Goal: Task Accomplishment & Management: Complete application form

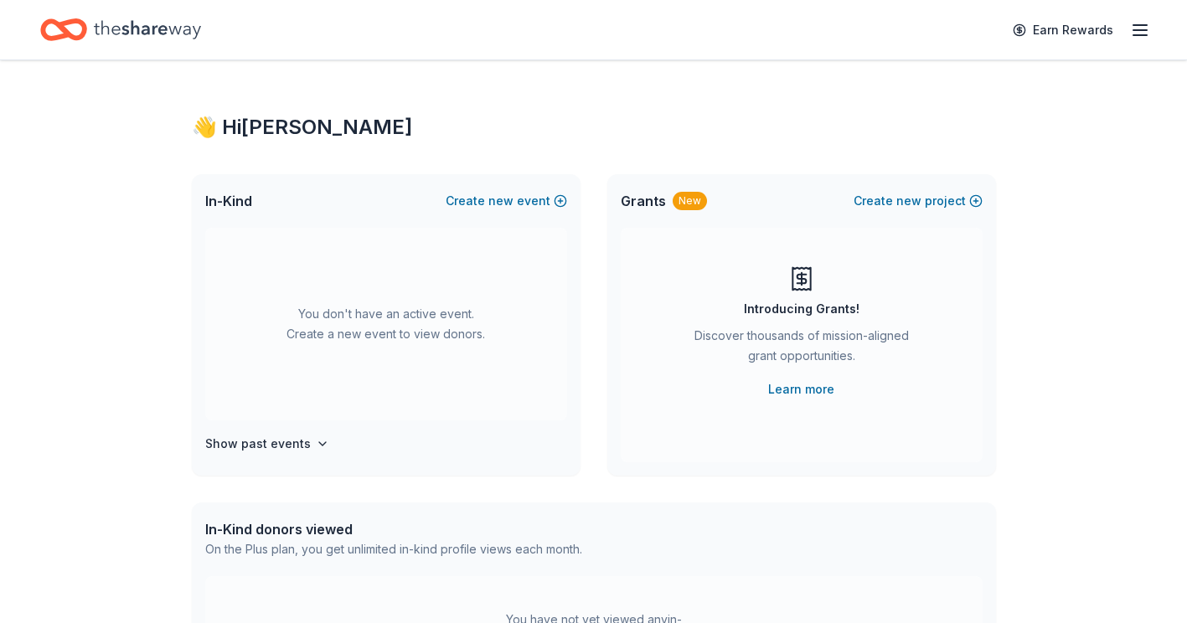
drag, startPoint x: 0, startPoint y: 0, endPoint x: 766, endPoint y: 255, distance: 807.1
click at [766, 255] on div "Introducing Grants! Discover thousands of mission-aligned grant opportunities. …" at bounding box center [802, 345] width 362 height 235
click at [556, 196] on button "Create new event" at bounding box center [506, 201] width 121 height 20
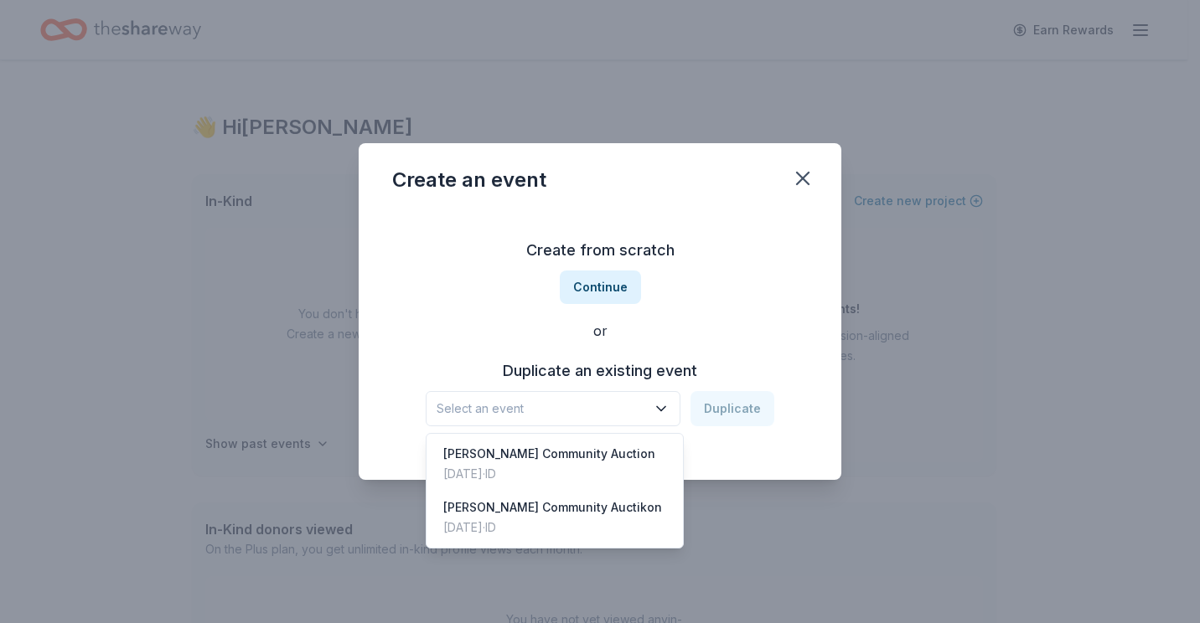
click at [650, 415] on button "Select an event" at bounding box center [553, 408] width 255 height 35
click at [563, 464] on div "Jan 25, 2025 · ID" at bounding box center [549, 474] width 212 height 20
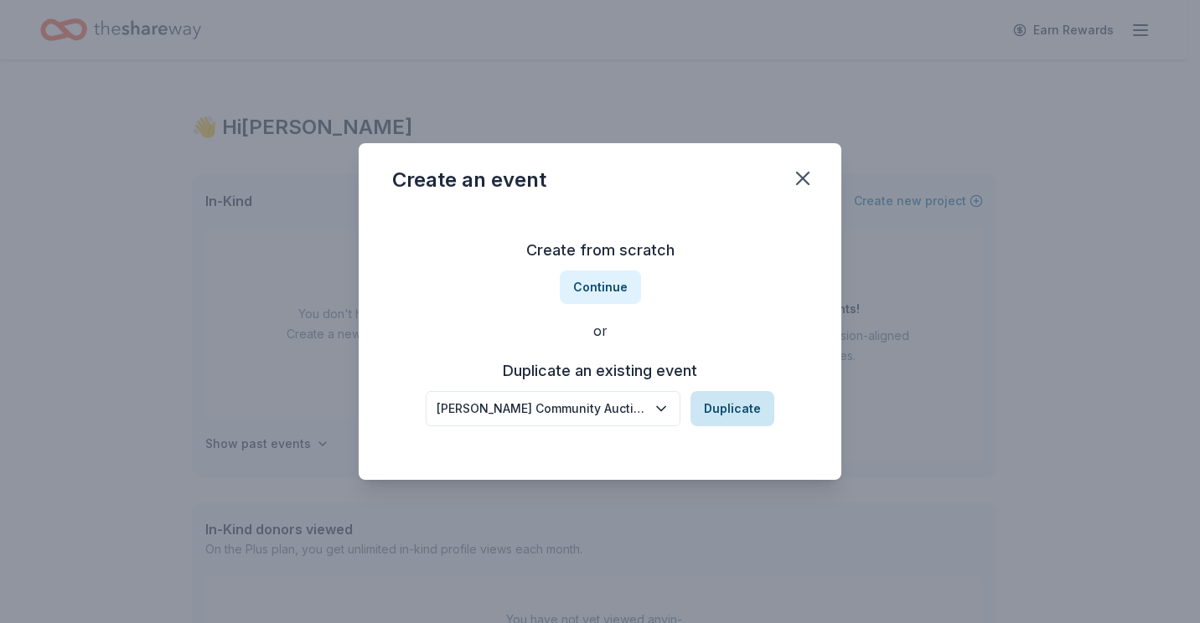
click at [731, 423] on button "Duplicate" at bounding box center [732, 408] width 84 height 35
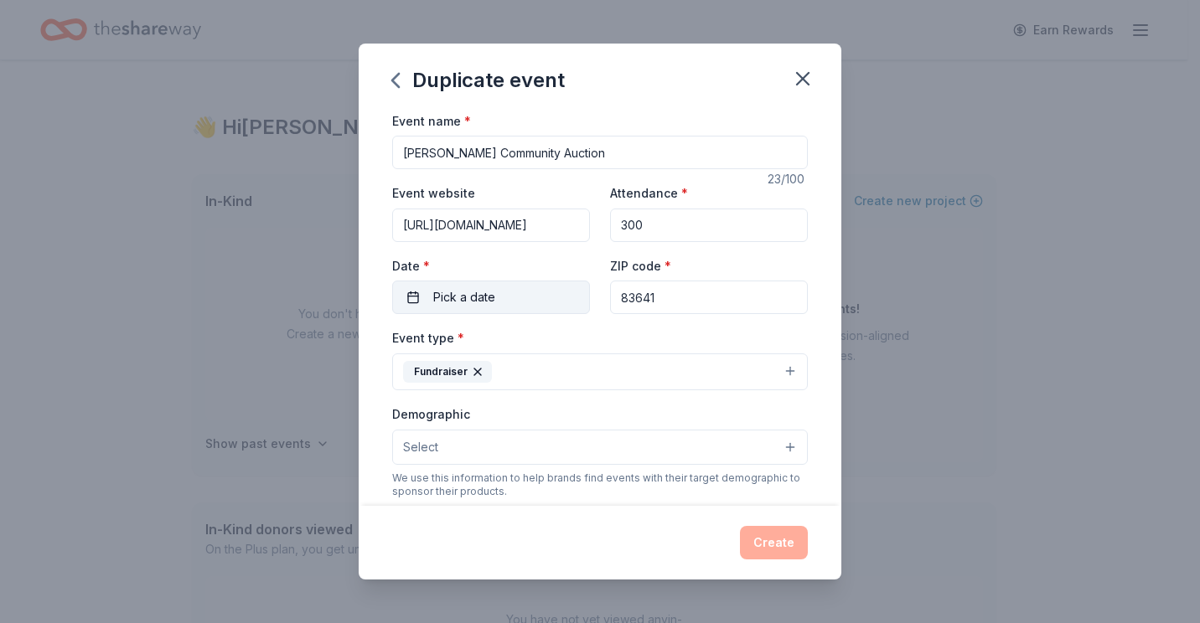
click at [530, 297] on button "Pick a date" at bounding box center [491, 298] width 198 height 34
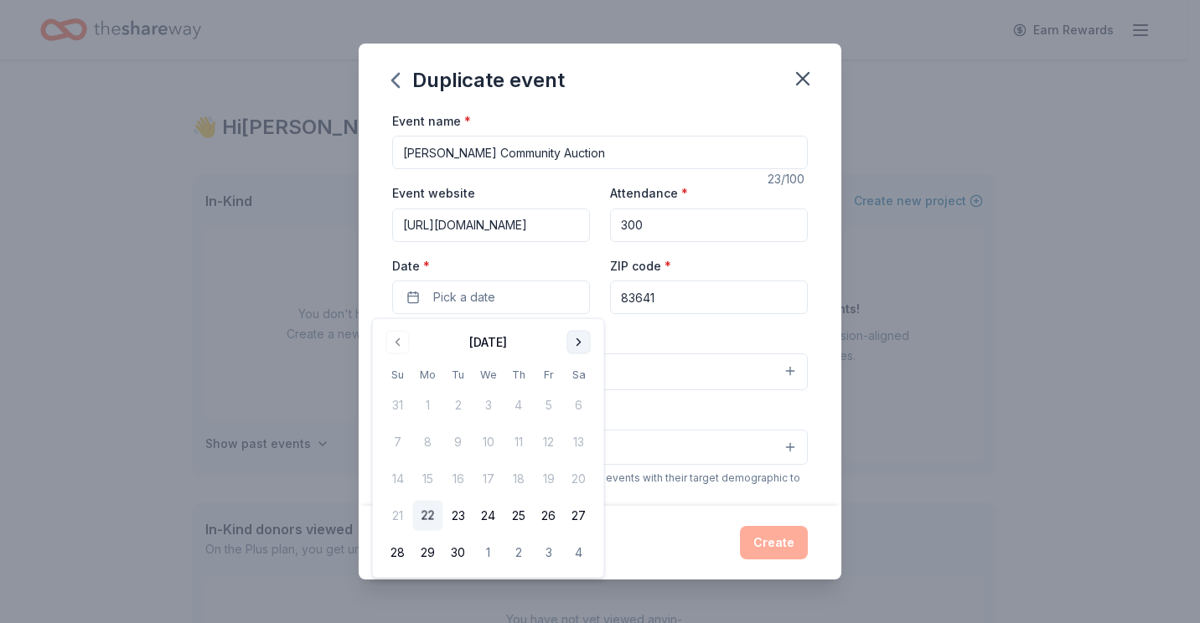
click at [587, 349] on button "Go to next month" at bounding box center [578, 342] width 23 height 23
click at [581, 339] on button "Go to next month" at bounding box center [578, 342] width 23 height 23
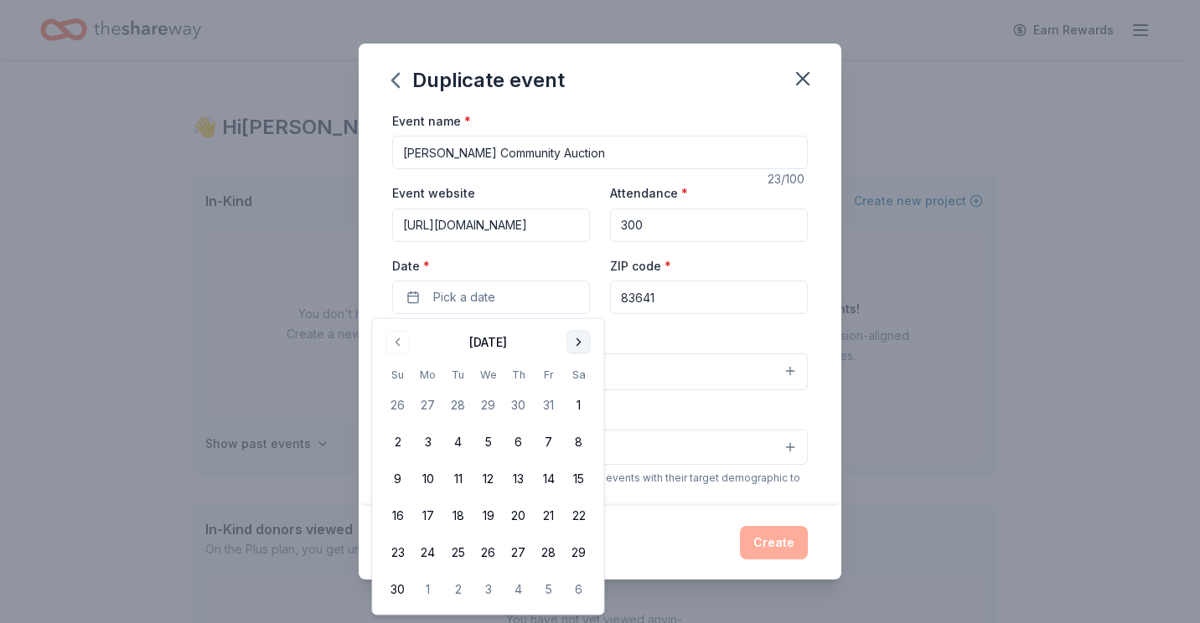
click at [571, 342] on button "Go to next month" at bounding box center [578, 342] width 23 height 23
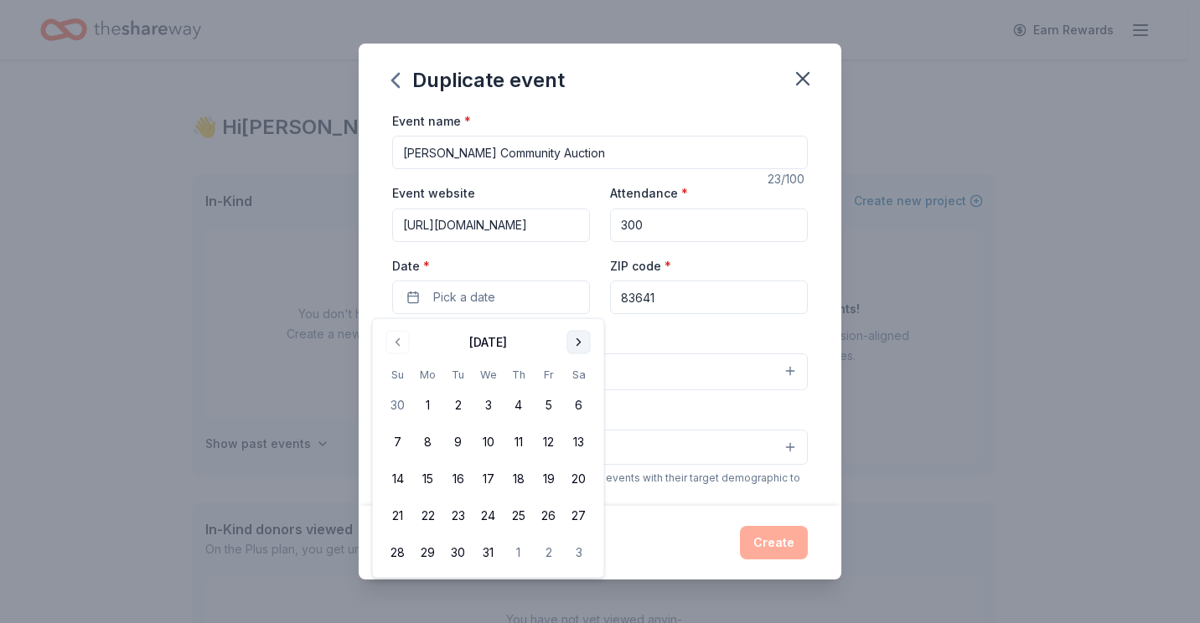
click at [573, 337] on button "Go to next month" at bounding box center [578, 342] width 23 height 23
click at [583, 509] on button "24" at bounding box center [579, 516] width 30 height 30
click at [684, 545] on div "Create" at bounding box center [600, 543] width 416 height 34
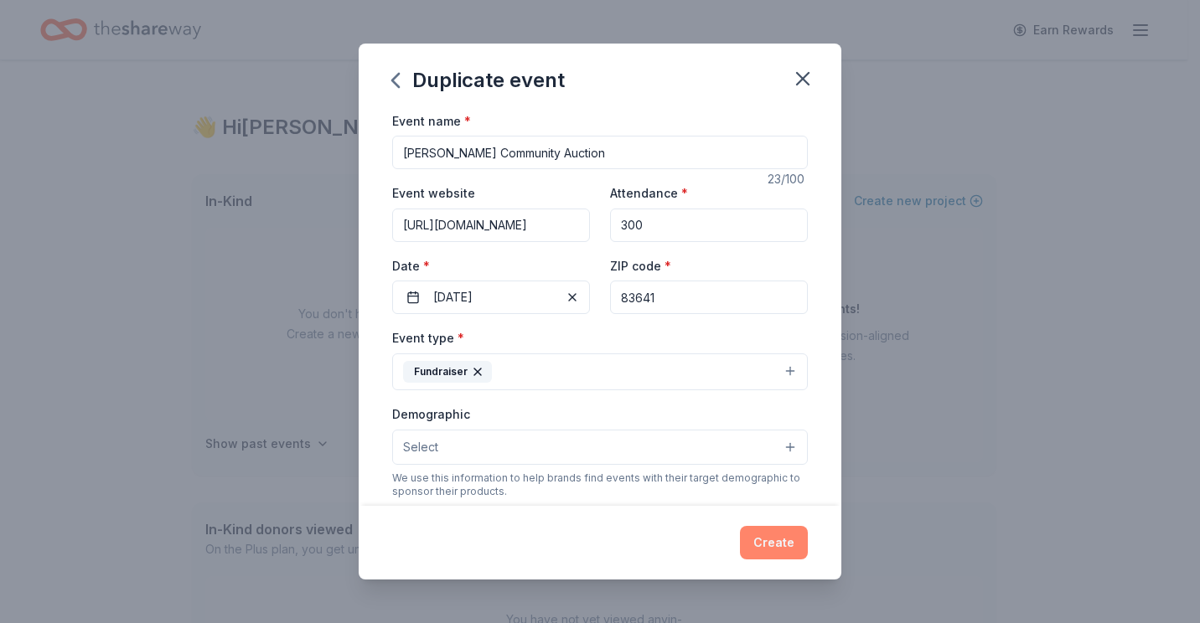
click at [785, 539] on button "Create" at bounding box center [774, 543] width 68 height 34
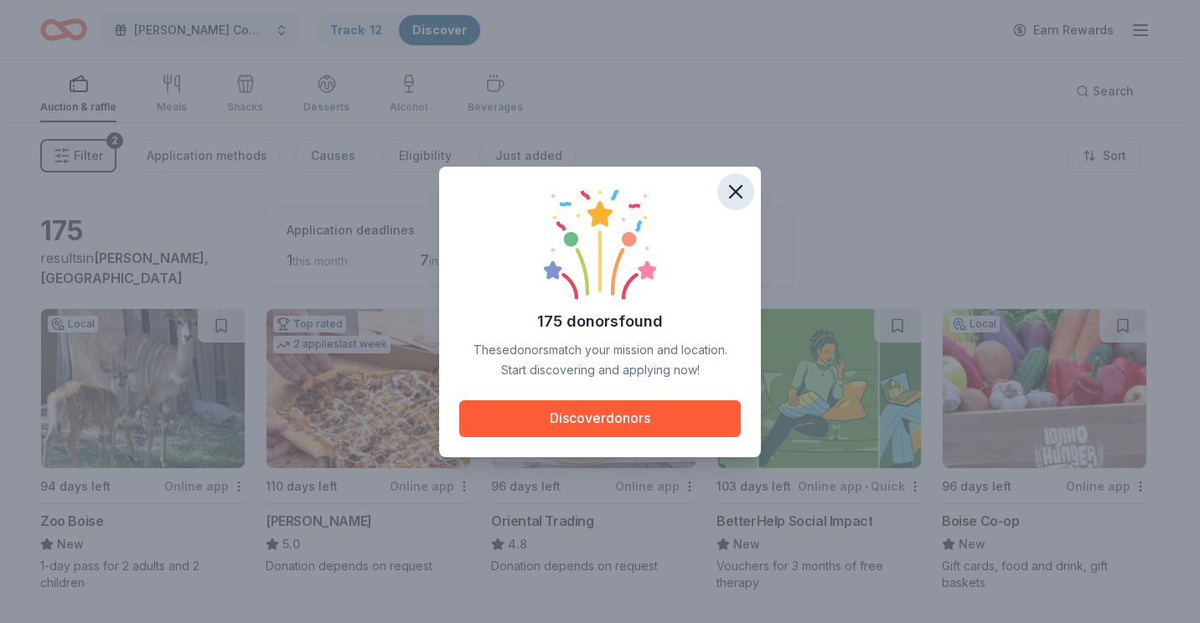
click at [730, 192] on icon "button" at bounding box center [735, 191] width 23 height 23
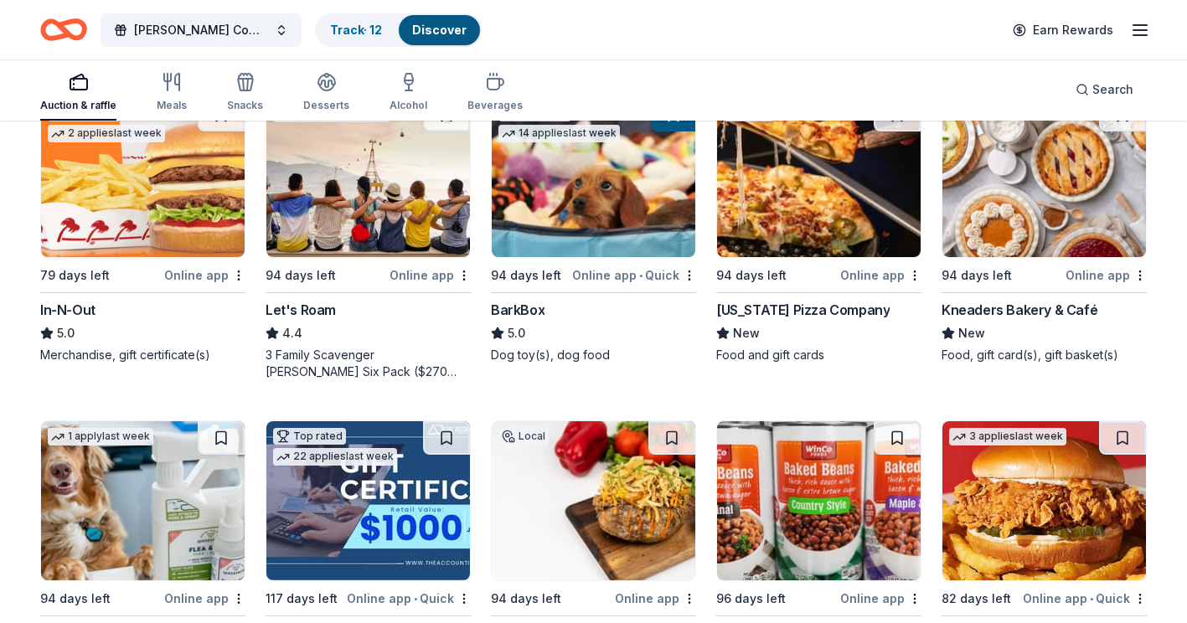
scroll to position [537, 0]
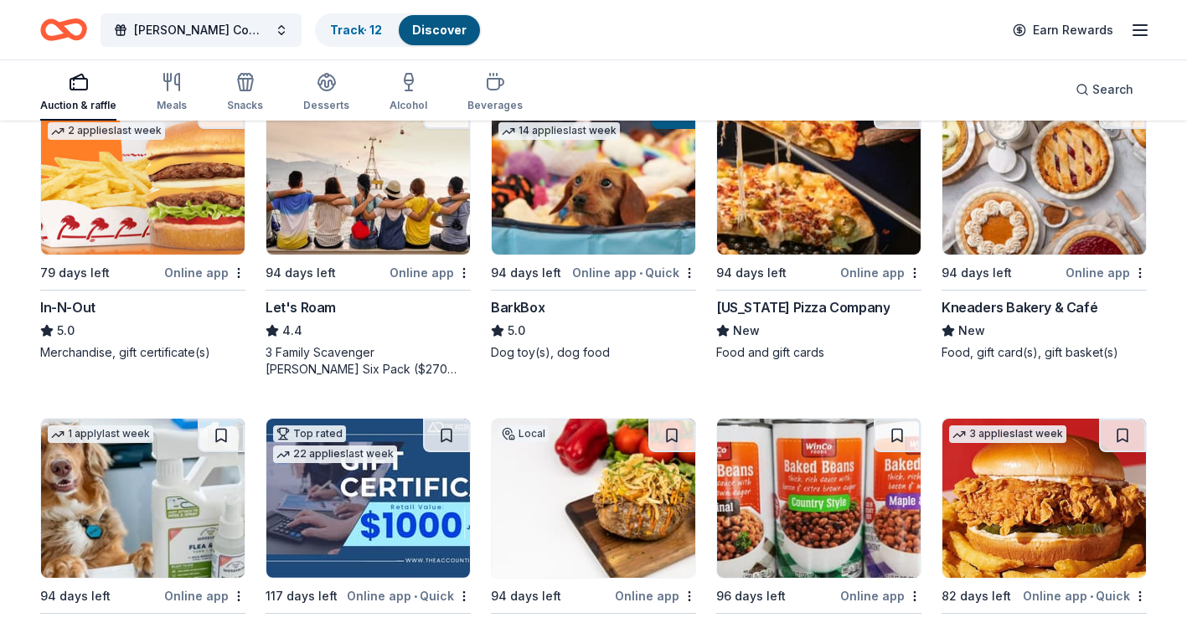
click at [149, 204] on img at bounding box center [143, 175] width 204 height 159
click at [846, 210] on img at bounding box center [819, 175] width 204 height 159
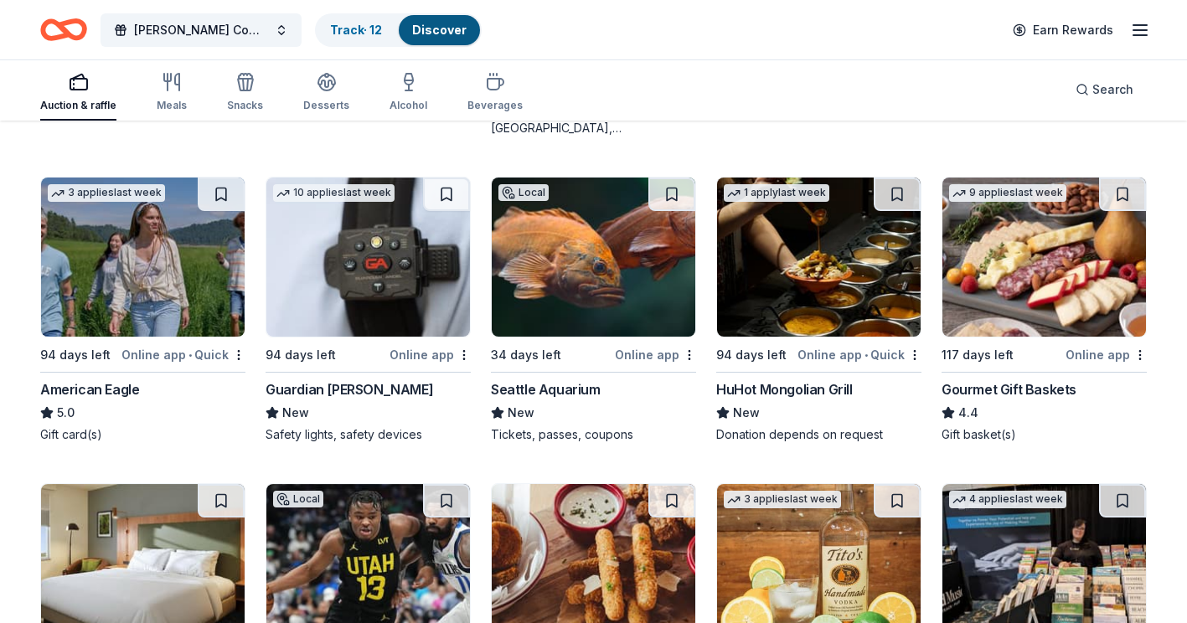
scroll to position [2059, 0]
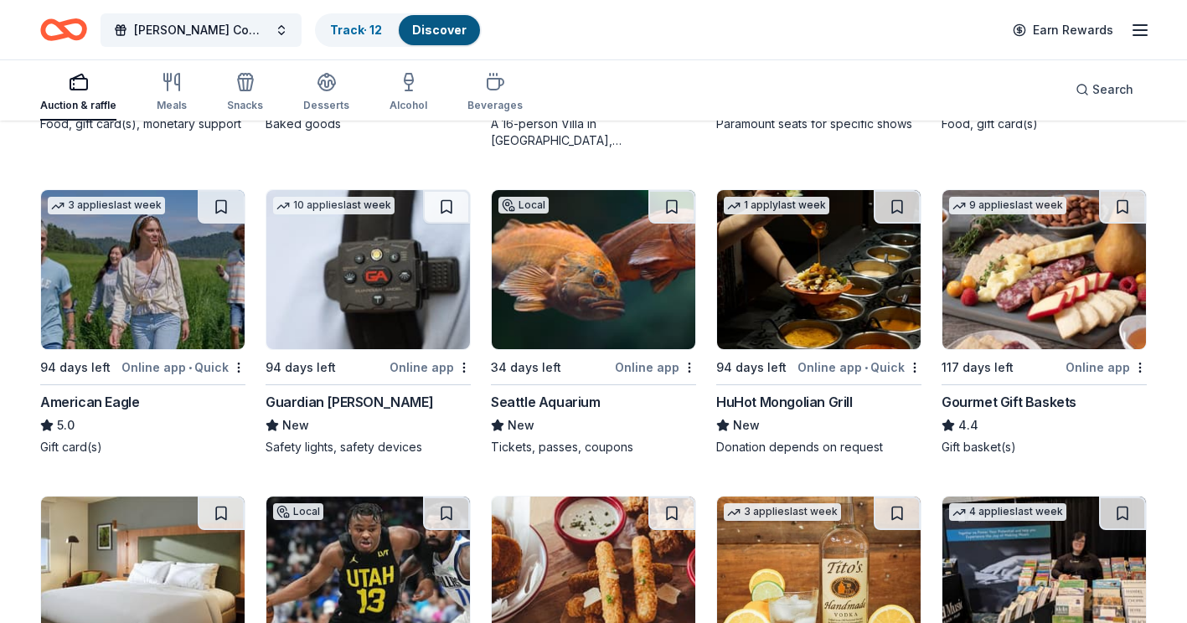
click at [115, 405] on div "American Eagle" at bounding box center [89, 402] width 99 height 20
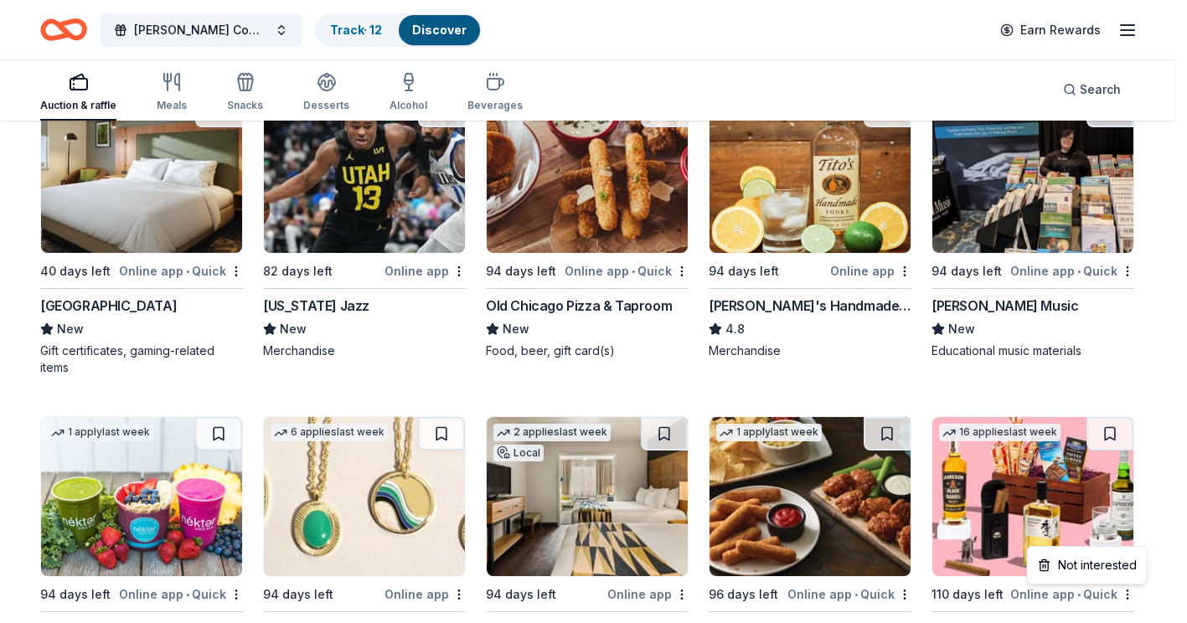
scroll to position [2462, 0]
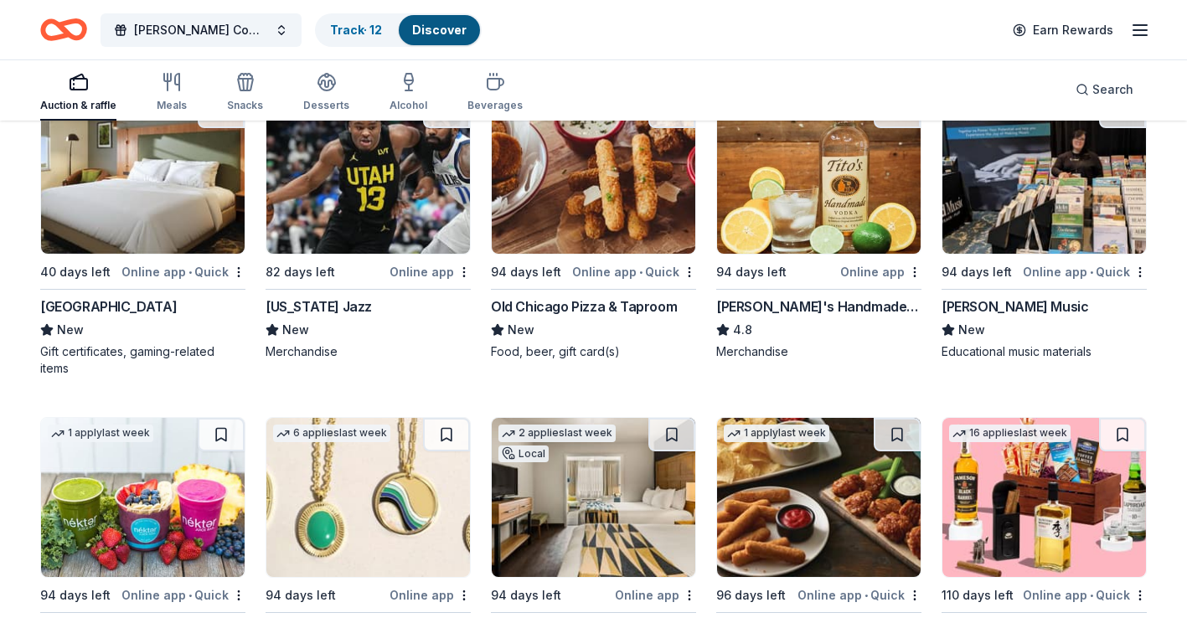
drag, startPoint x: 1177, startPoint y: 501, endPoint x: 1161, endPoint y: 221, distance: 280.3
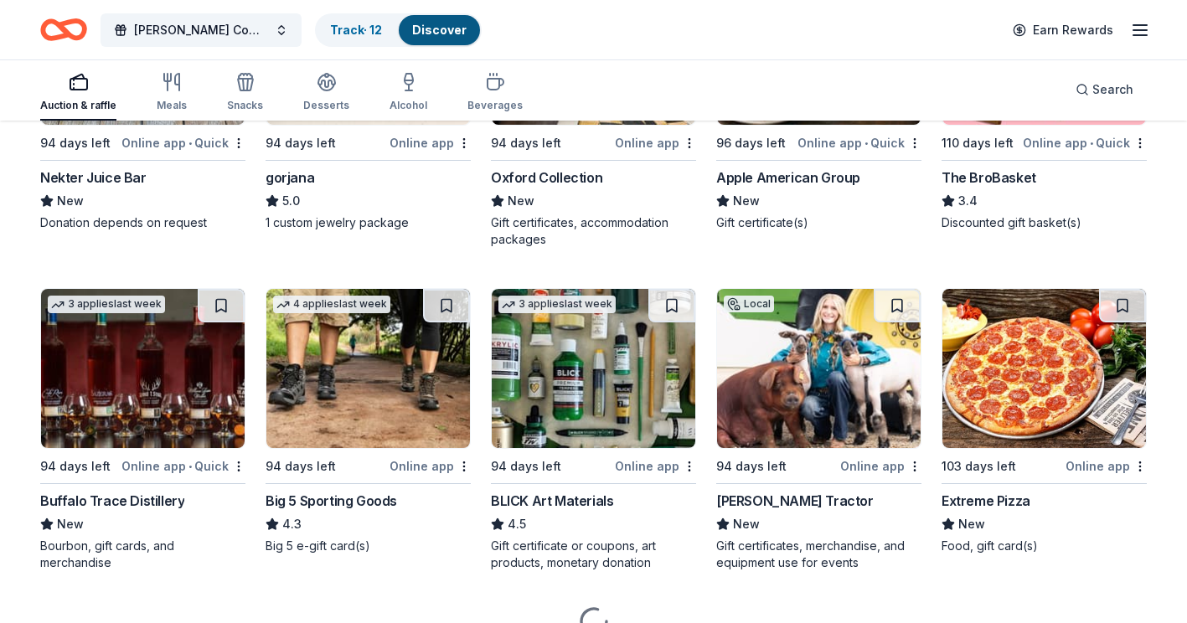
scroll to position [2996, 0]
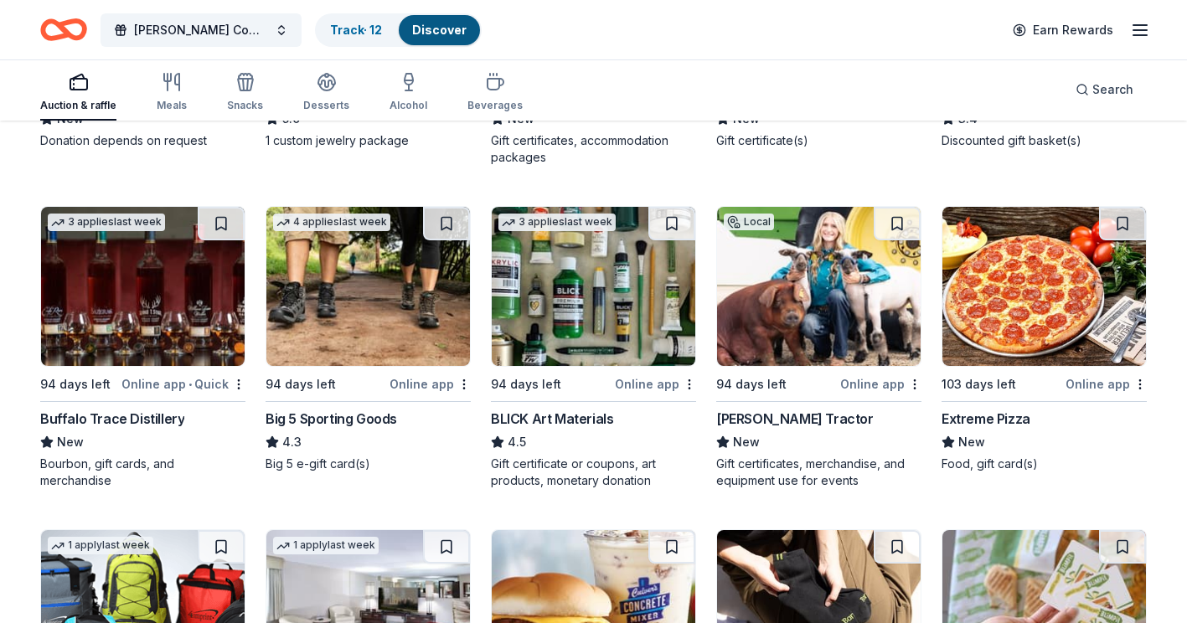
drag, startPoint x: 1196, startPoint y: 614, endPoint x: 1165, endPoint y: 178, distance: 436.8
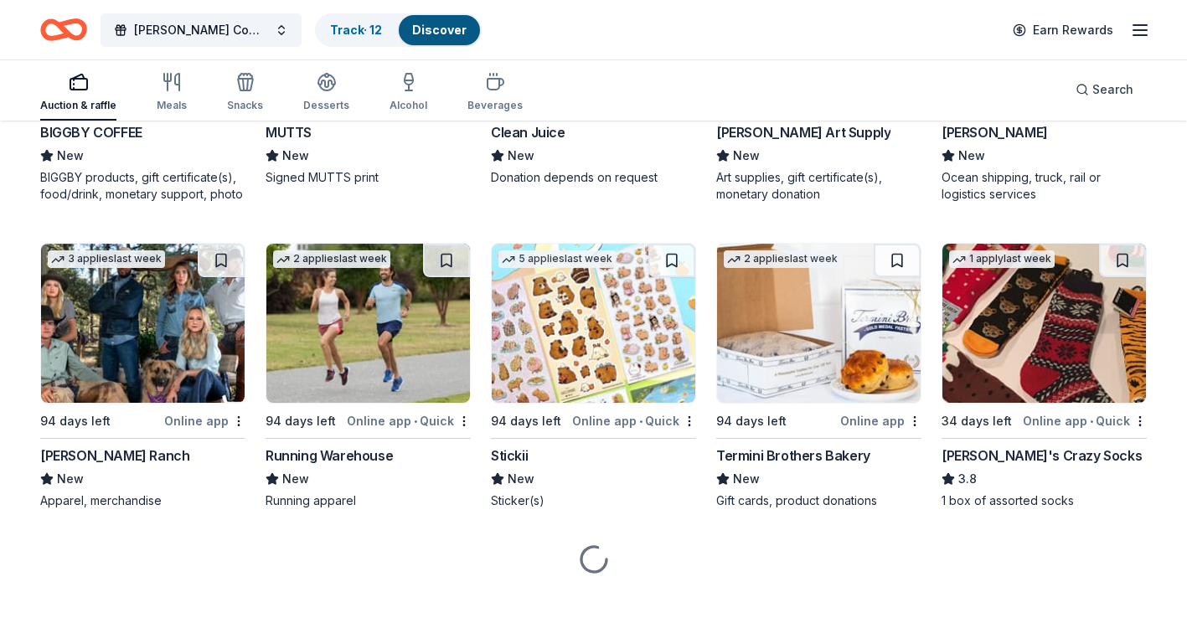
scroll to position [4273, 0]
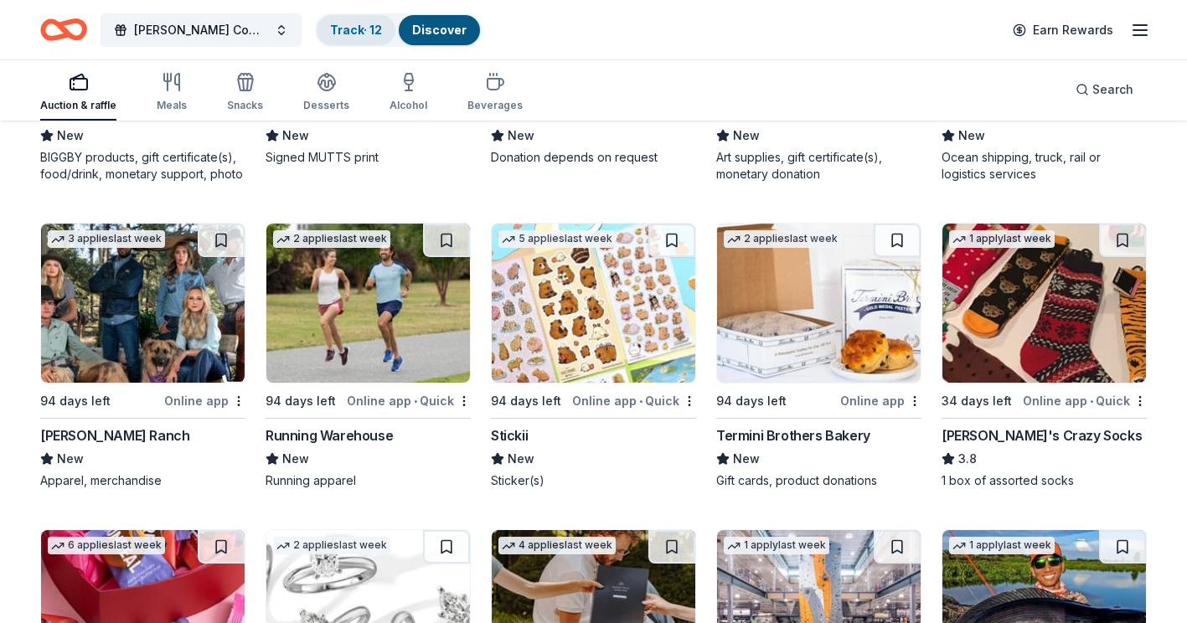
click at [365, 33] on link "Track · 12" at bounding box center [356, 30] width 52 height 14
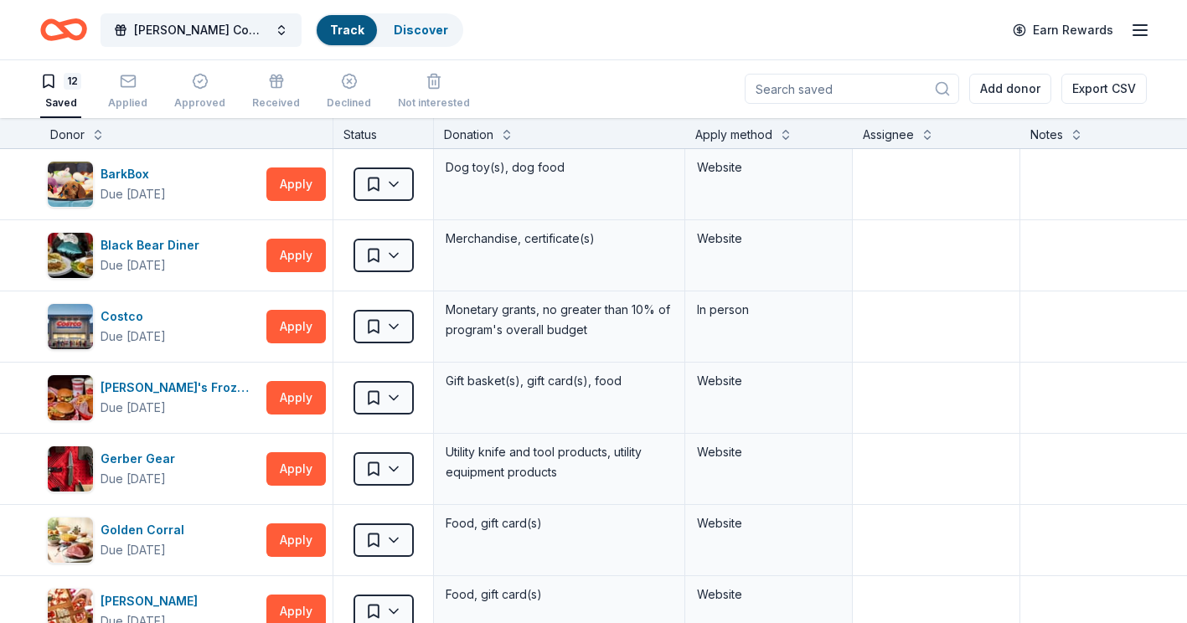
scroll to position [1, 0]
click at [362, 32] on link "Track" at bounding box center [347, 30] width 34 height 14
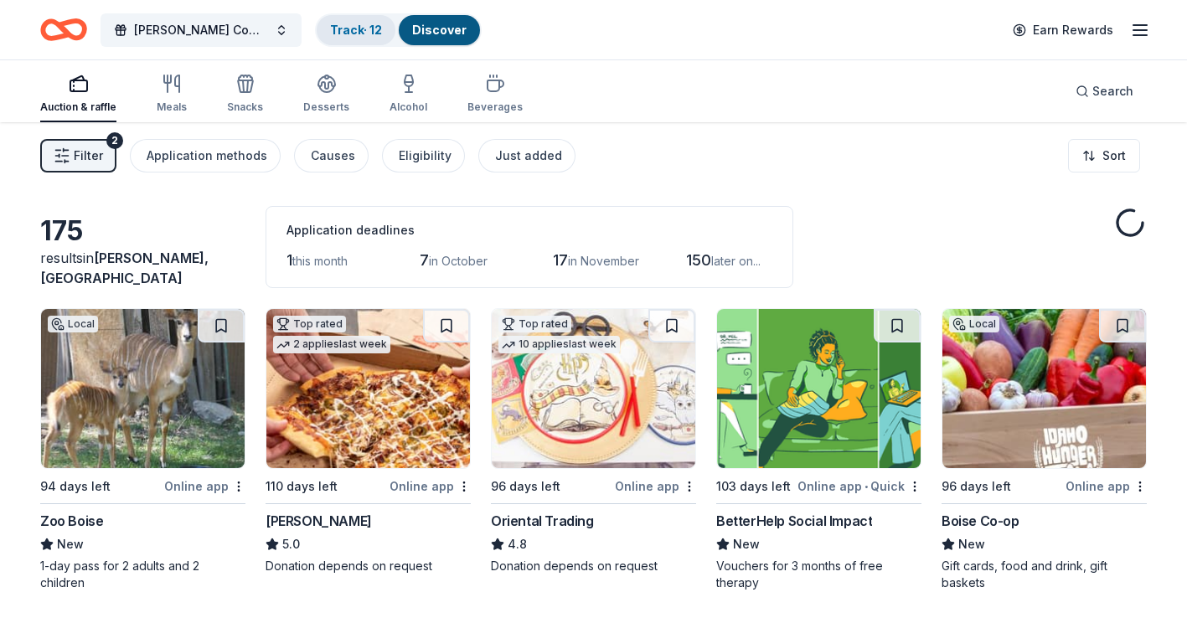
click at [347, 31] on link "Track · 12" at bounding box center [356, 30] width 52 height 14
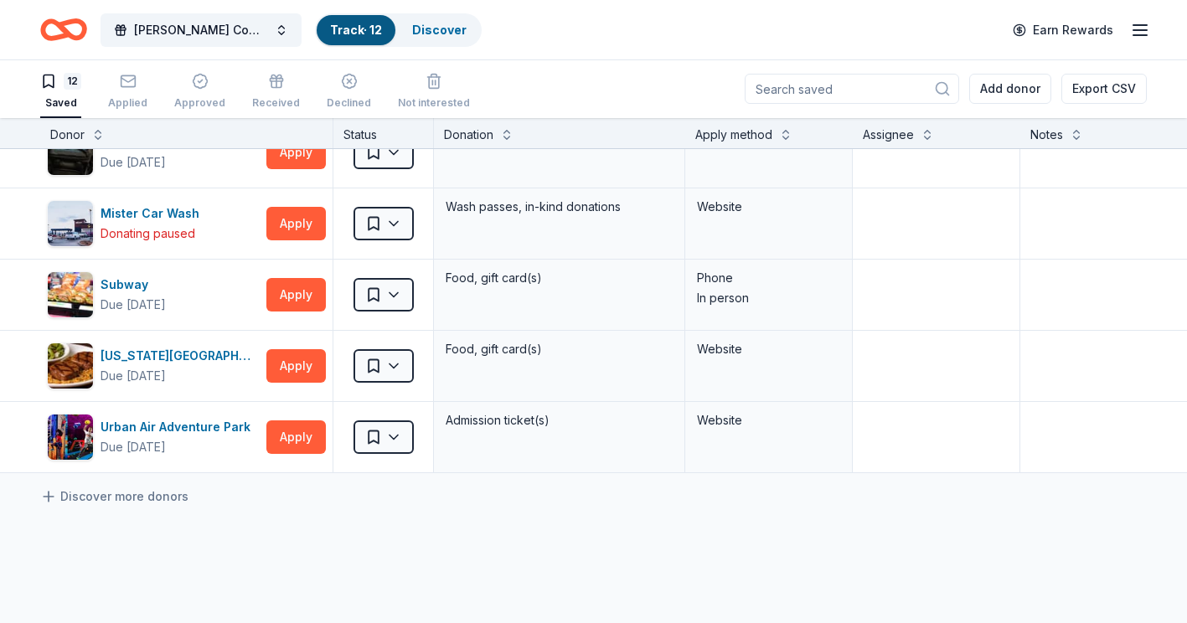
scroll to position [570, 0]
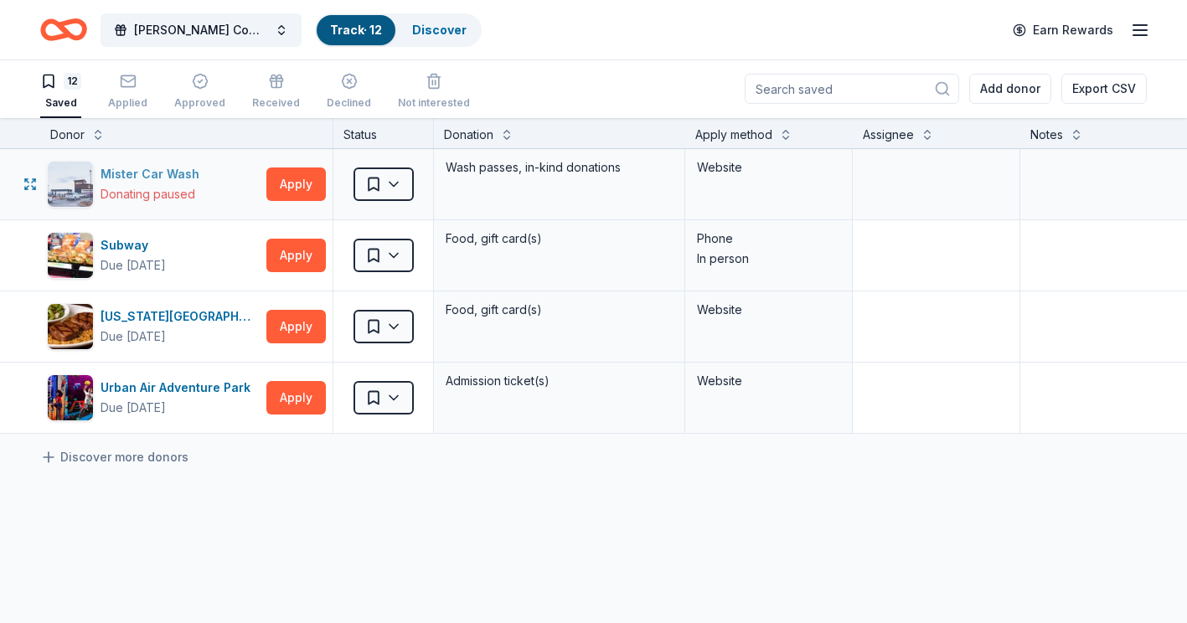
click at [161, 178] on div "Mister Car Wash" at bounding box center [154, 174] width 106 height 20
click at [302, 403] on button "Apply" at bounding box center [295, 398] width 59 height 34
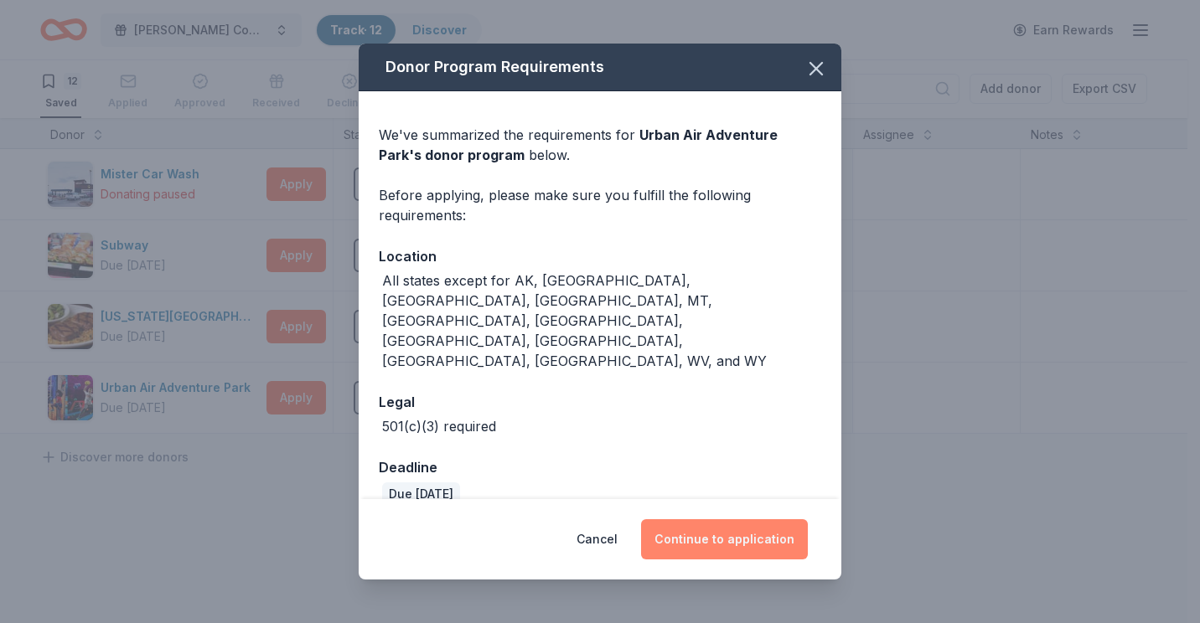
click at [724, 529] on button "Continue to application" at bounding box center [724, 539] width 167 height 40
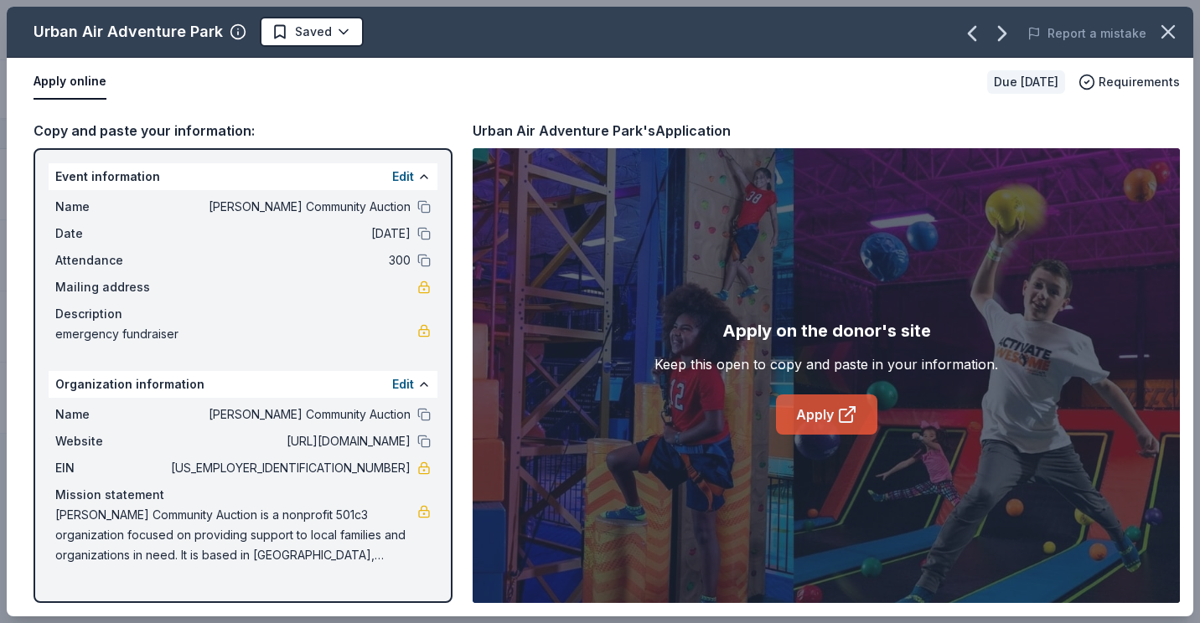
click at [822, 416] on link "Apply" at bounding box center [826, 415] width 101 height 40
click at [1163, 35] on icon "button" at bounding box center [1168, 32] width 12 height 12
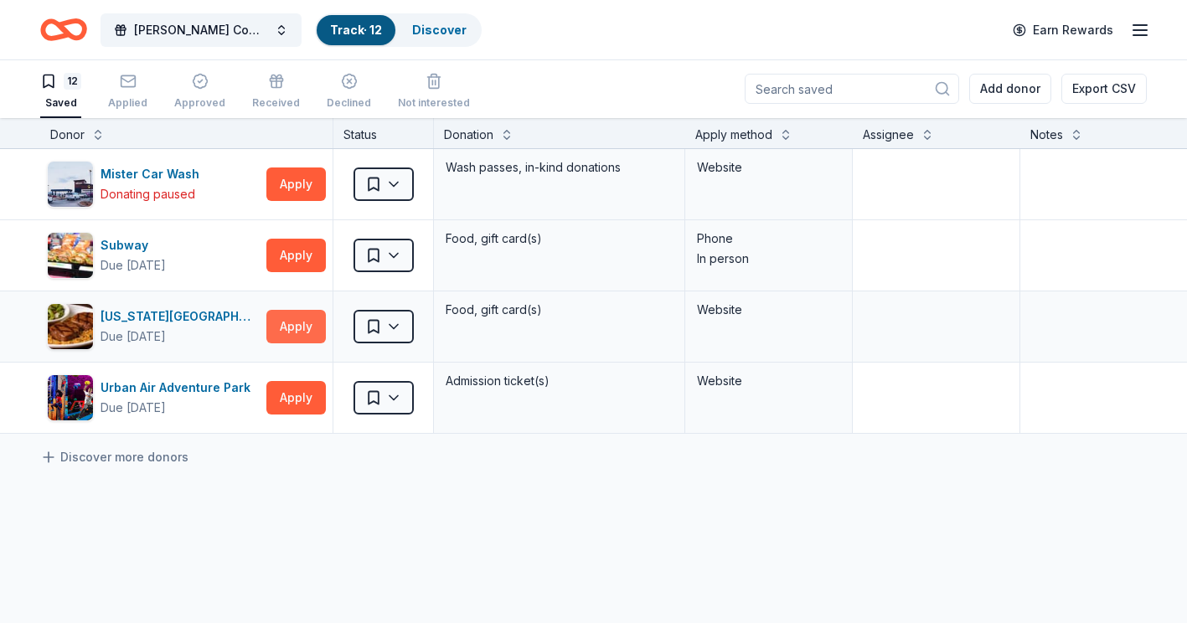
click at [302, 322] on button "Apply" at bounding box center [295, 327] width 59 height 34
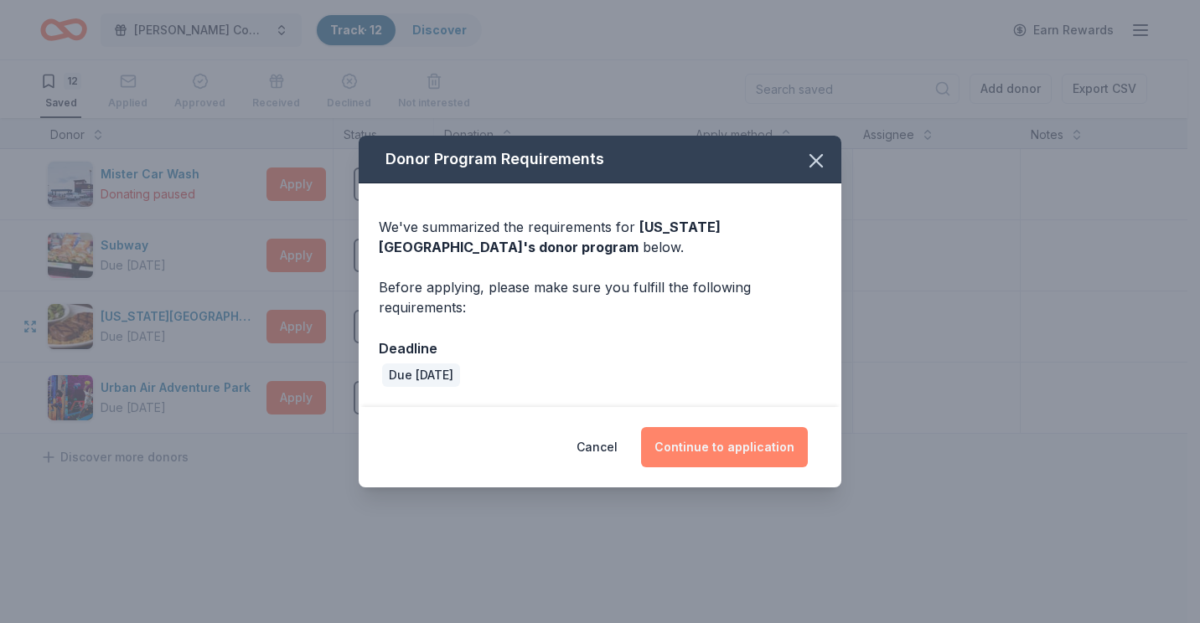
click at [752, 447] on button "Continue to application" at bounding box center [724, 447] width 167 height 40
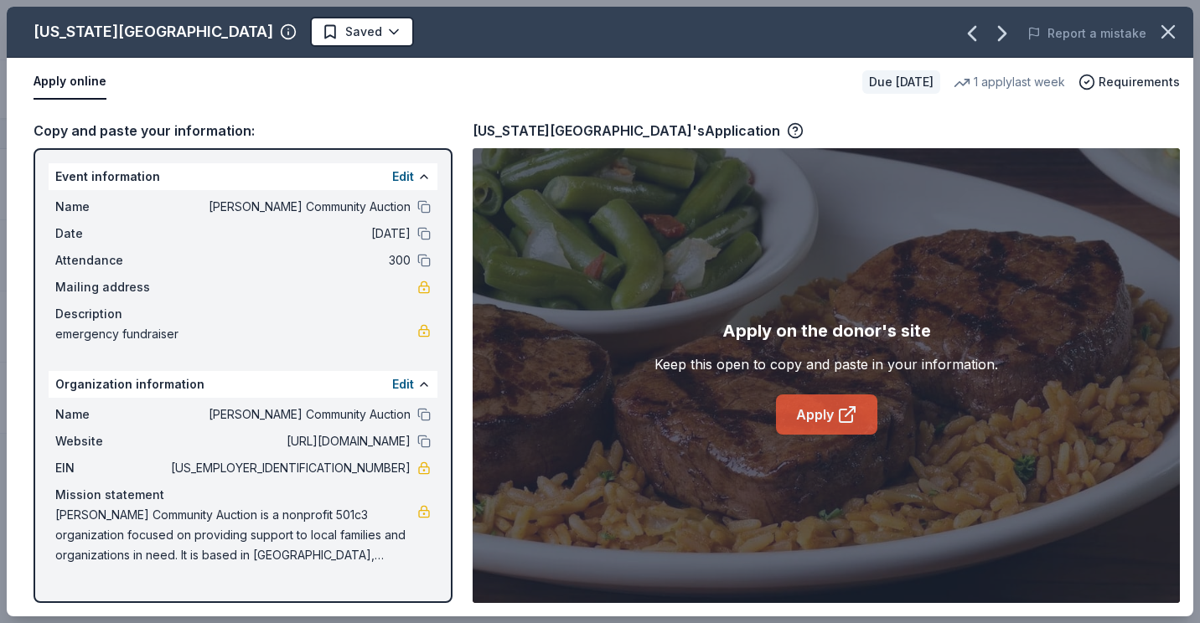
click at [856, 418] on icon at bounding box center [847, 415] width 20 height 20
click at [704, 355] on div "Keep this open to copy and paste in your information." at bounding box center [826, 364] width 344 height 20
click at [840, 401] on link "Apply" at bounding box center [826, 415] width 101 height 40
click at [1177, 33] on icon "button" at bounding box center [1167, 31] width 23 height 23
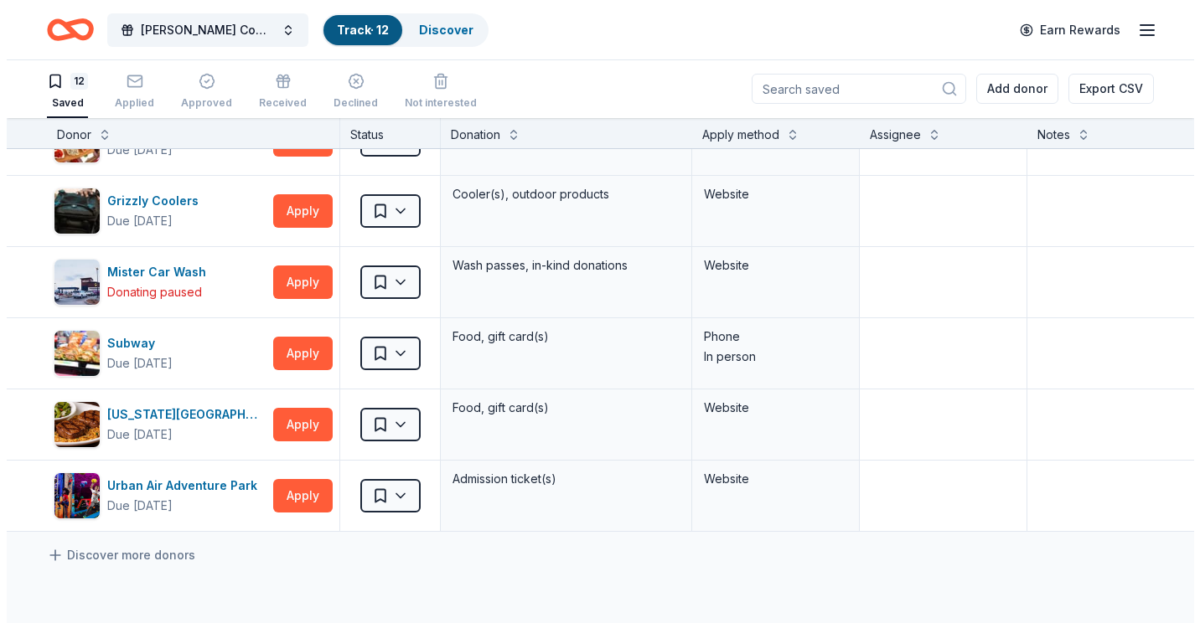
scroll to position [461, 0]
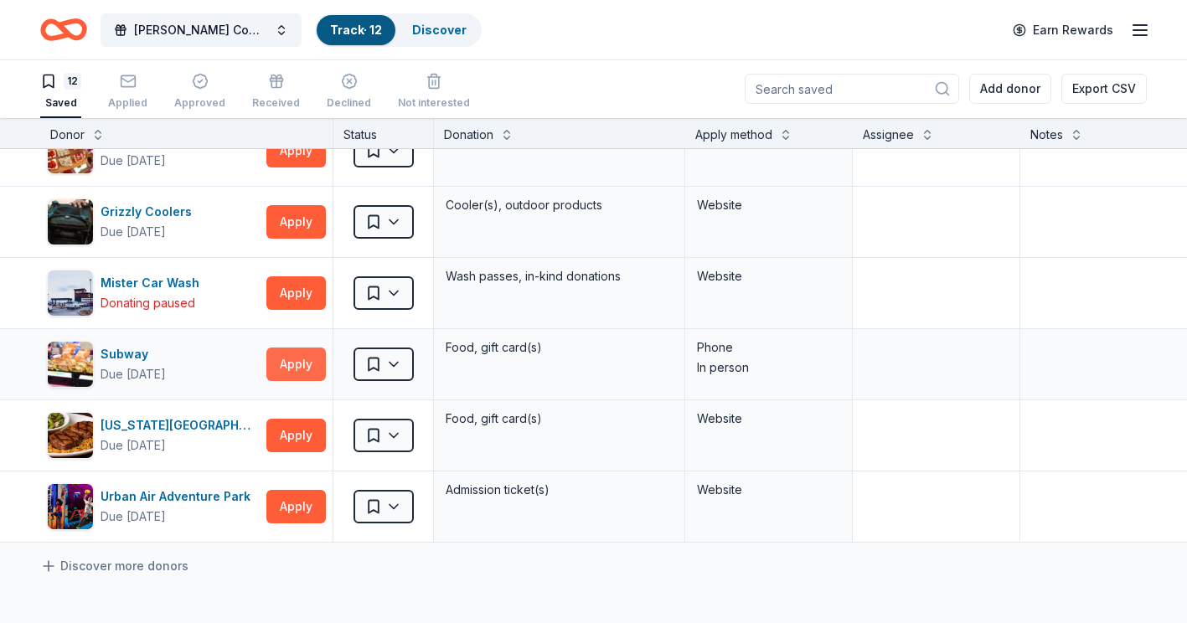
click at [300, 373] on button "Apply" at bounding box center [295, 365] width 59 height 34
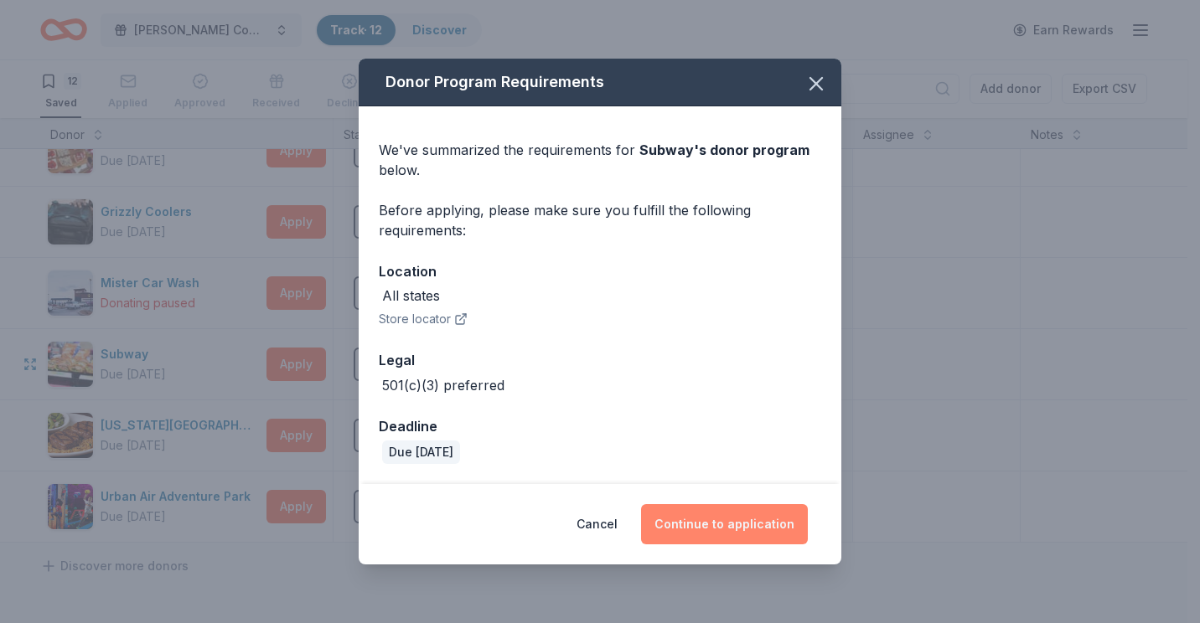
click at [751, 532] on button "Continue to application" at bounding box center [724, 524] width 167 height 40
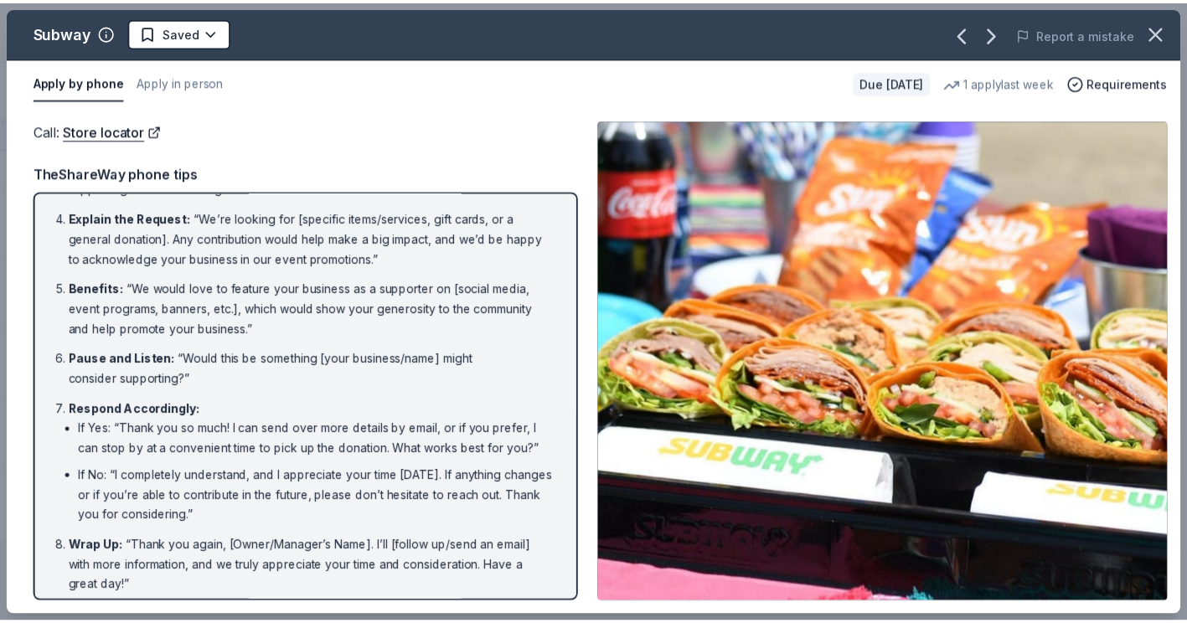
scroll to position [218, 0]
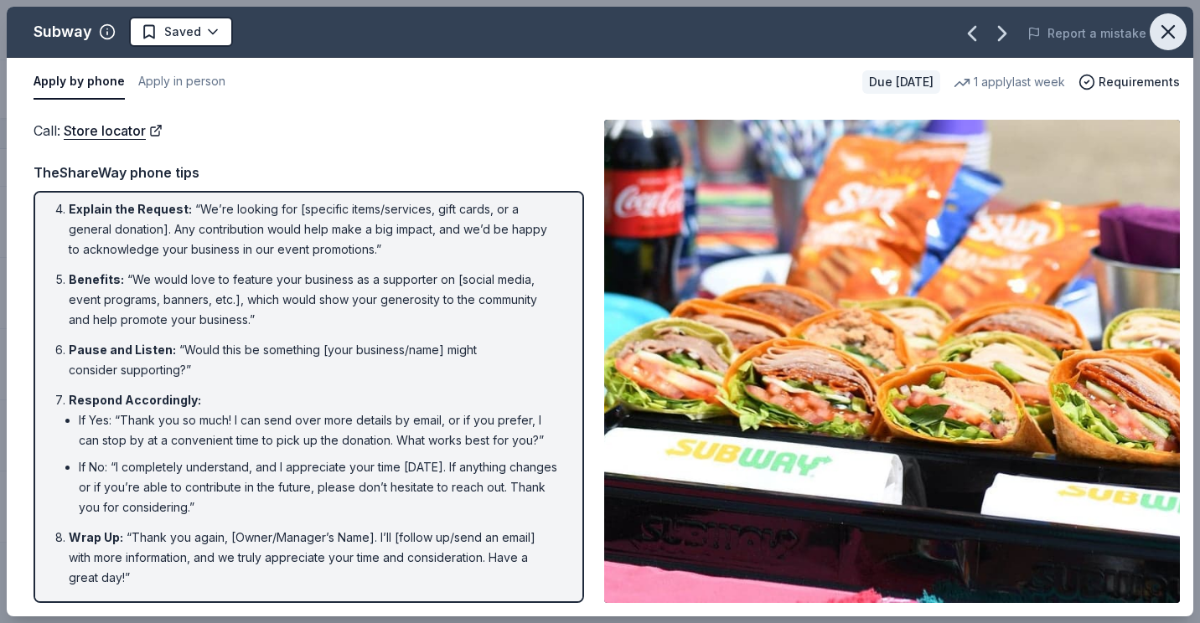
click at [1176, 31] on icon "button" at bounding box center [1167, 31] width 23 height 23
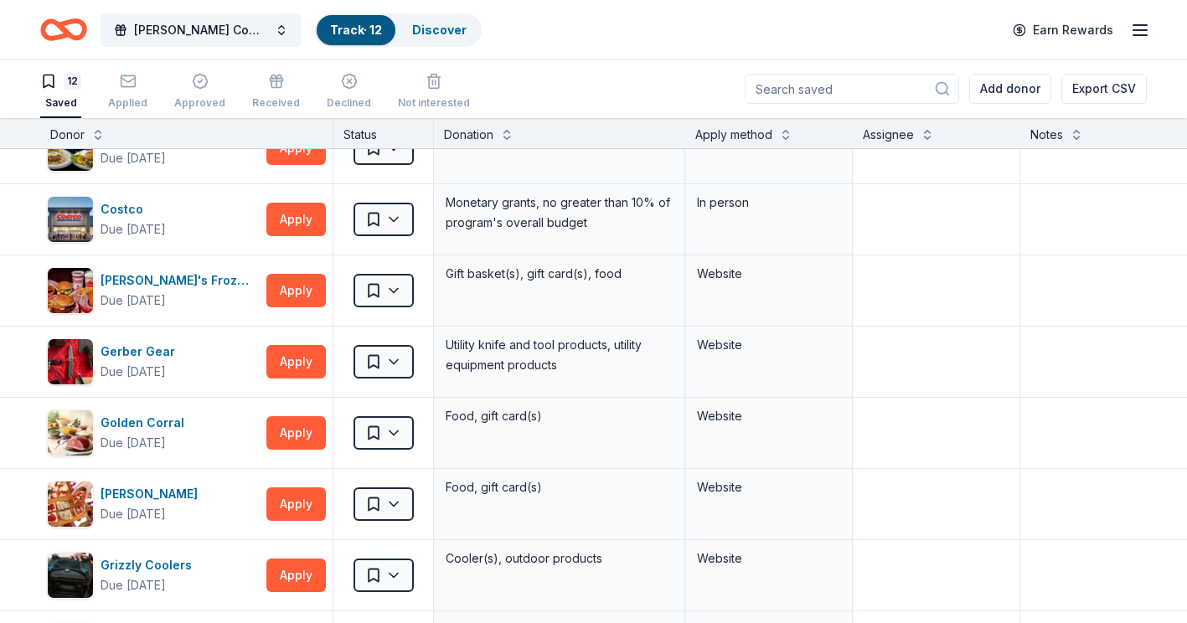
scroll to position [106, 0]
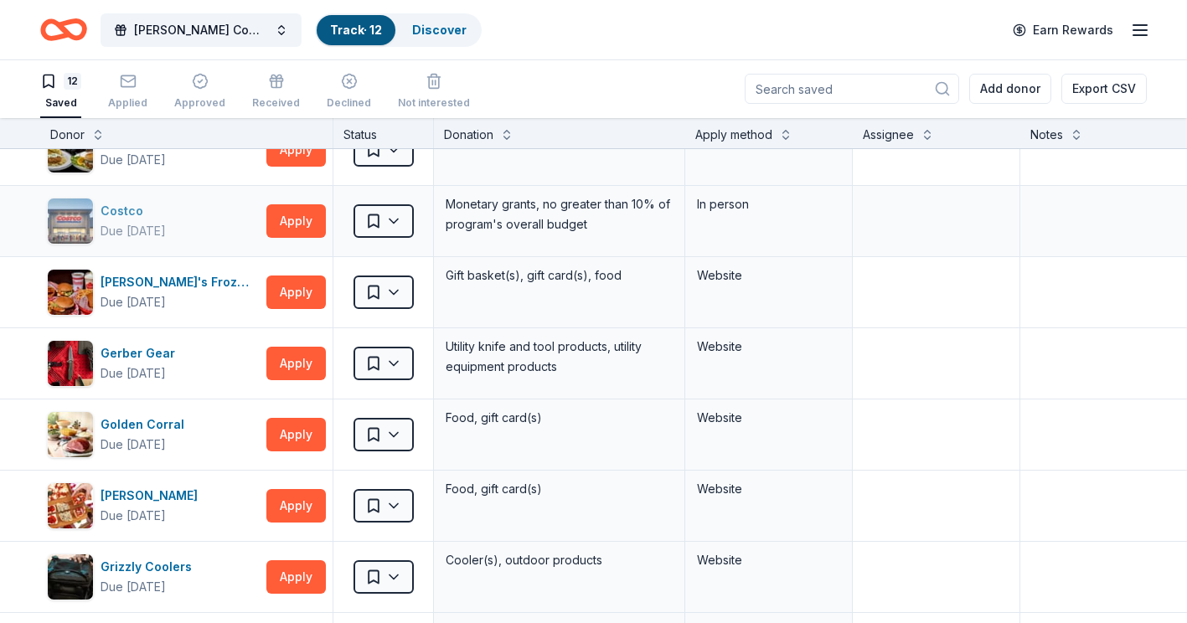
click at [201, 235] on div "Costco Due in 82 days" at bounding box center [153, 221] width 213 height 47
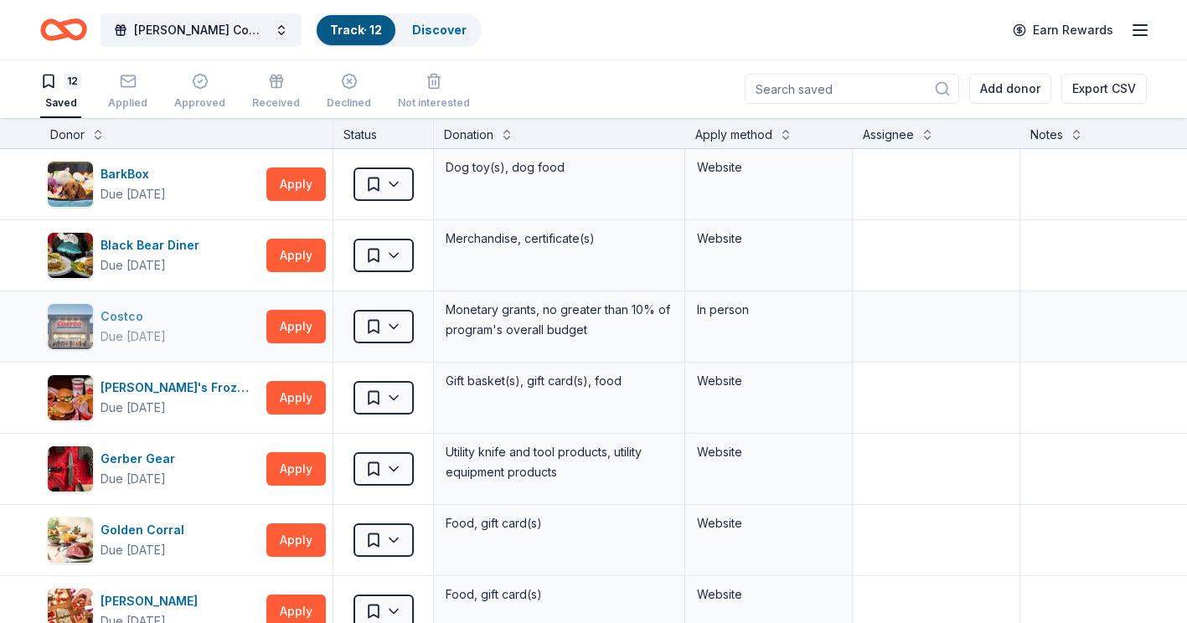
scroll to position [0, 0]
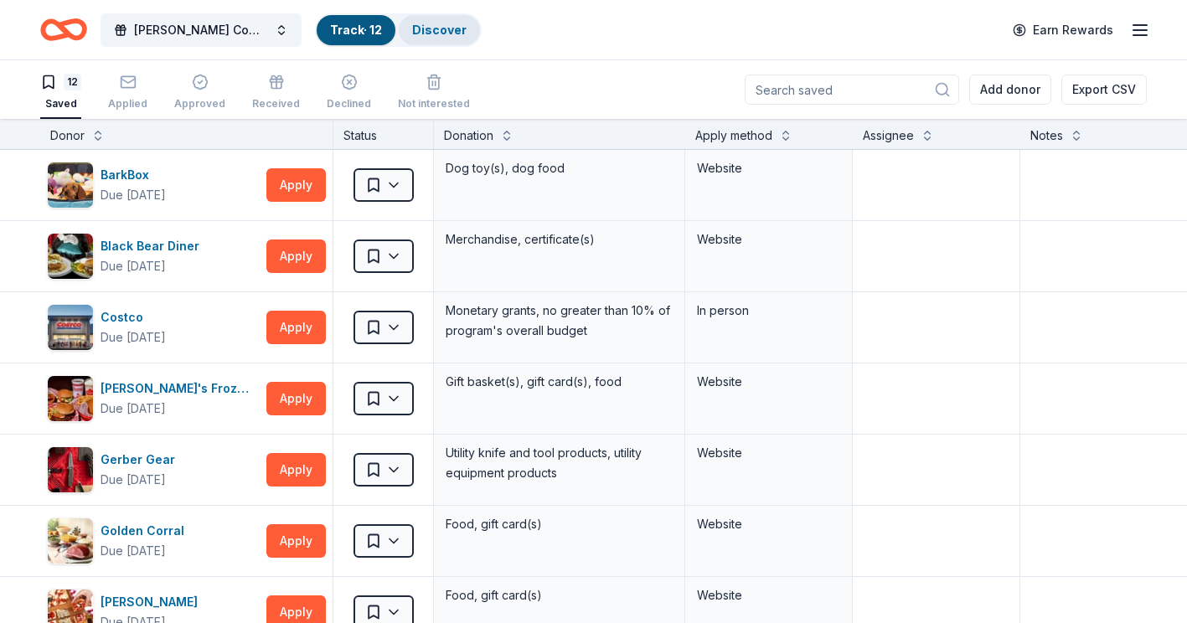
click at [464, 28] on link "Discover" at bounding box center [439, 30] width 54 height 14
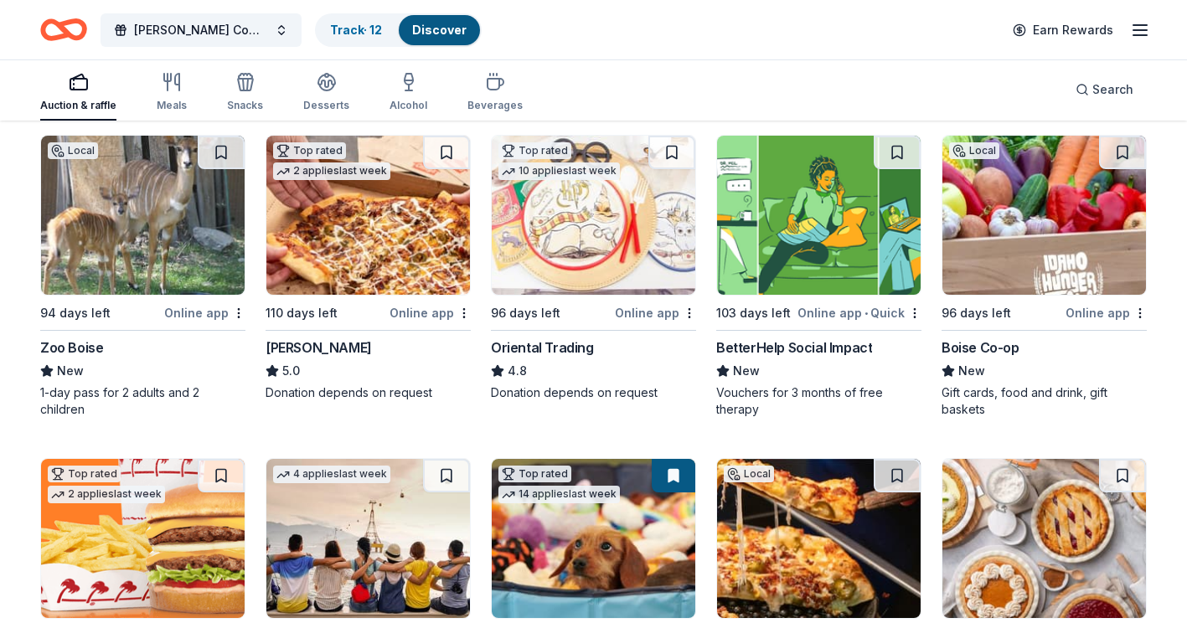
scroll to position [174, 0]
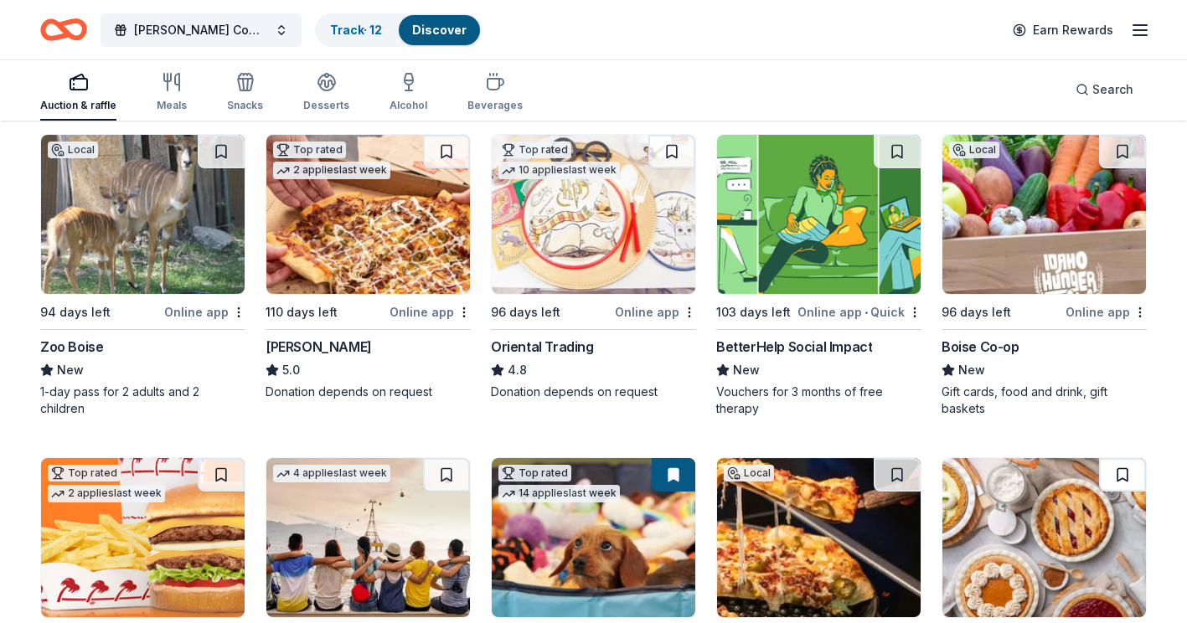
click at [1145, 477] on button at bounding box center [1122, 475] width 47 height 34
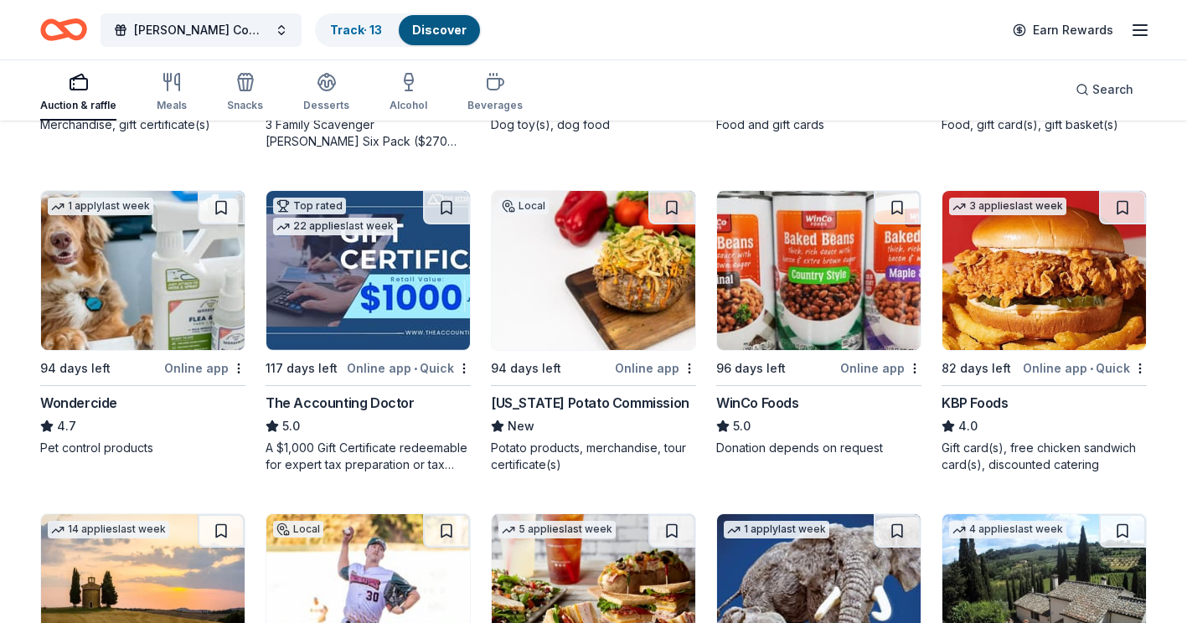
scroll to position [767, 0]
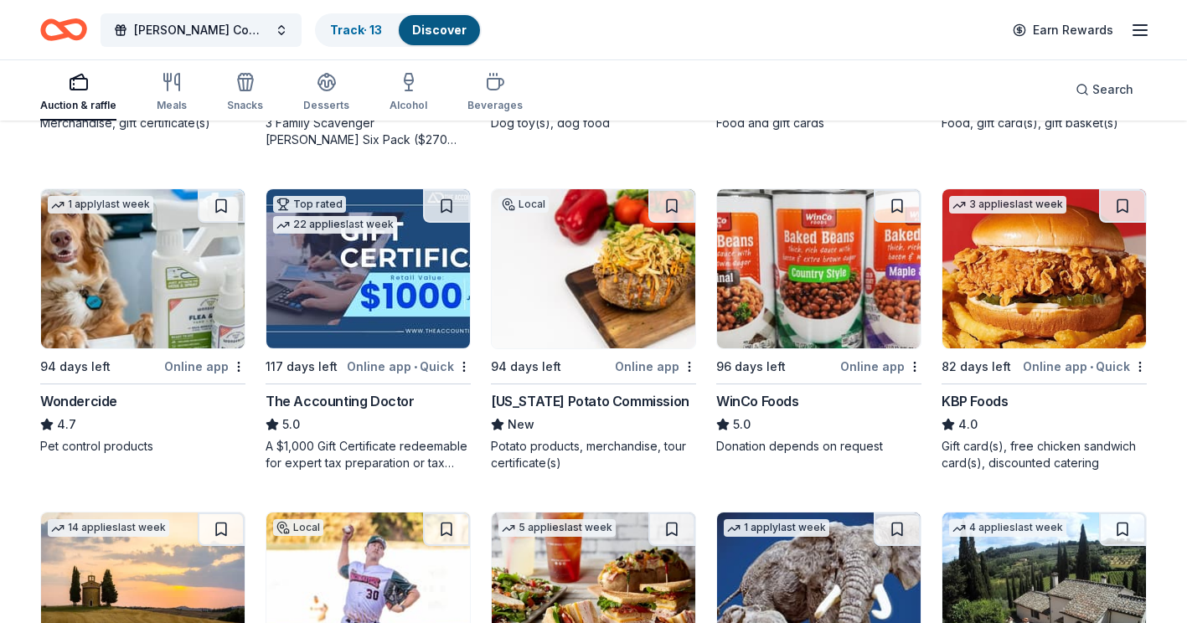
click at [1127, 469] on div "Gift card(s), free chicken sandwich card(s), discounted catering" at bounding box center [1044, 455] width 205 height 34
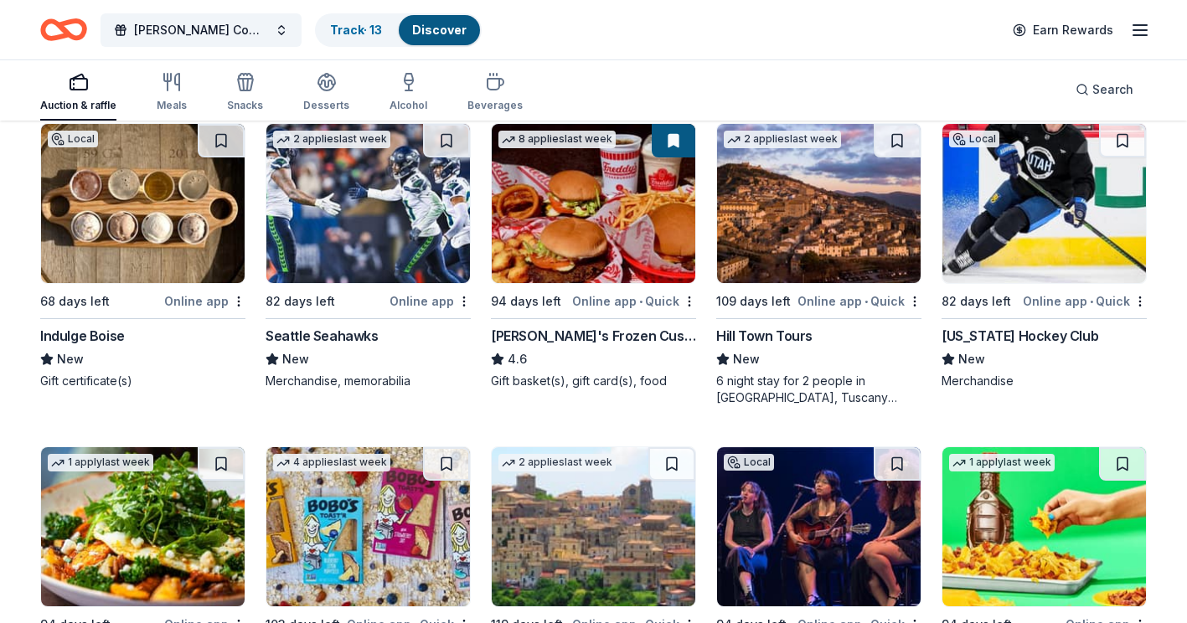
scroll to position [1480, 0]
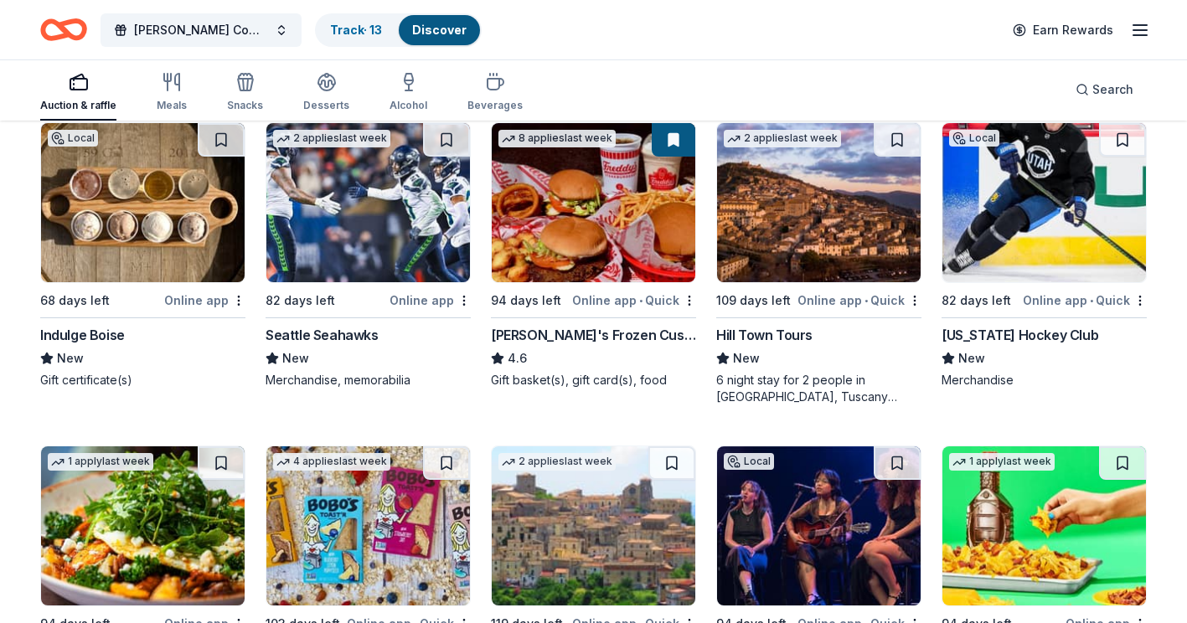
click at [1129, 402] on div "Local 82 days left Online app • Quick Utah Hockey Club New Merchandise" at bounding box center [1044, 263] width 205 height 283
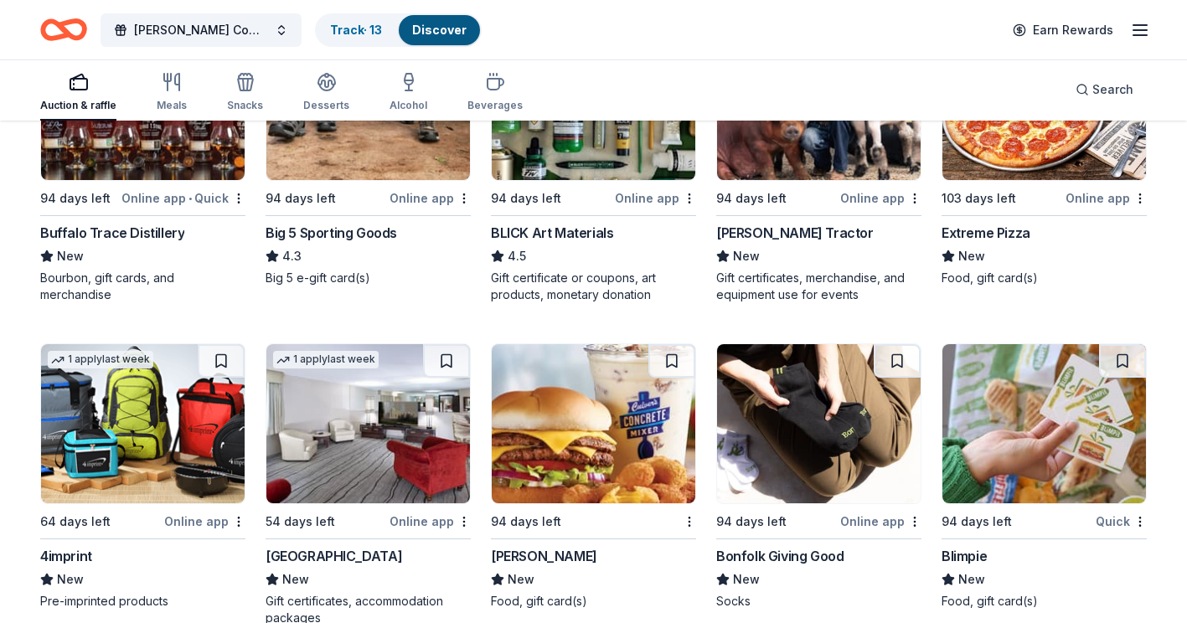
scroll to position [3184, 0]
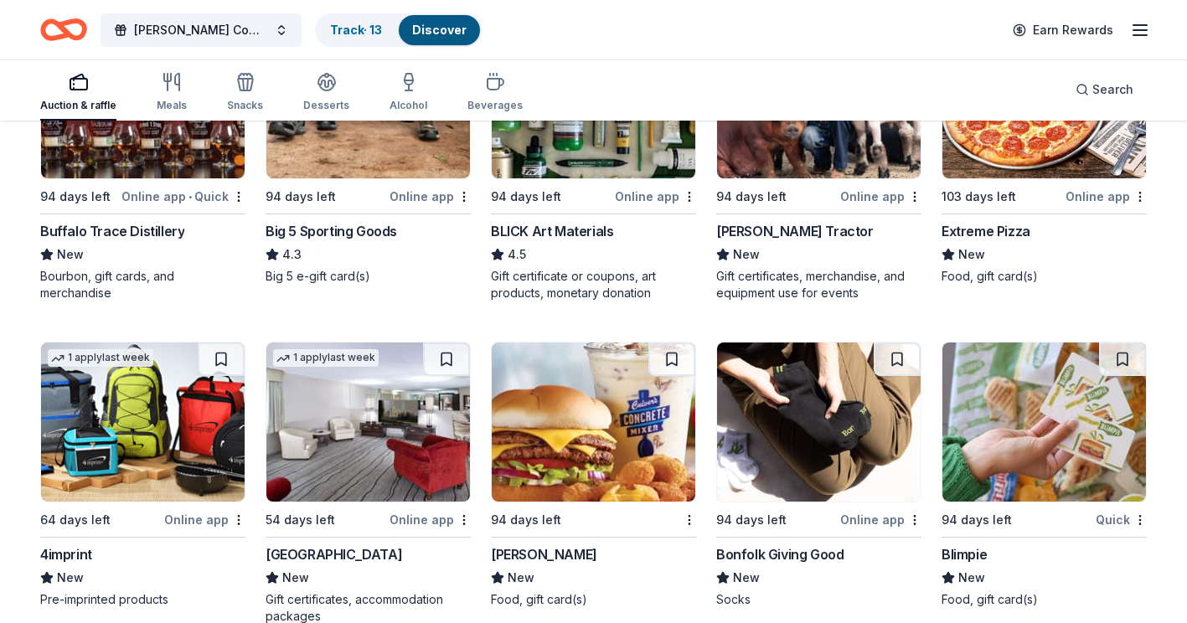
click at [784, 235] on div "[PERSON_NAME] Tractor" at bounding box center [795, 231] width 158 height 20
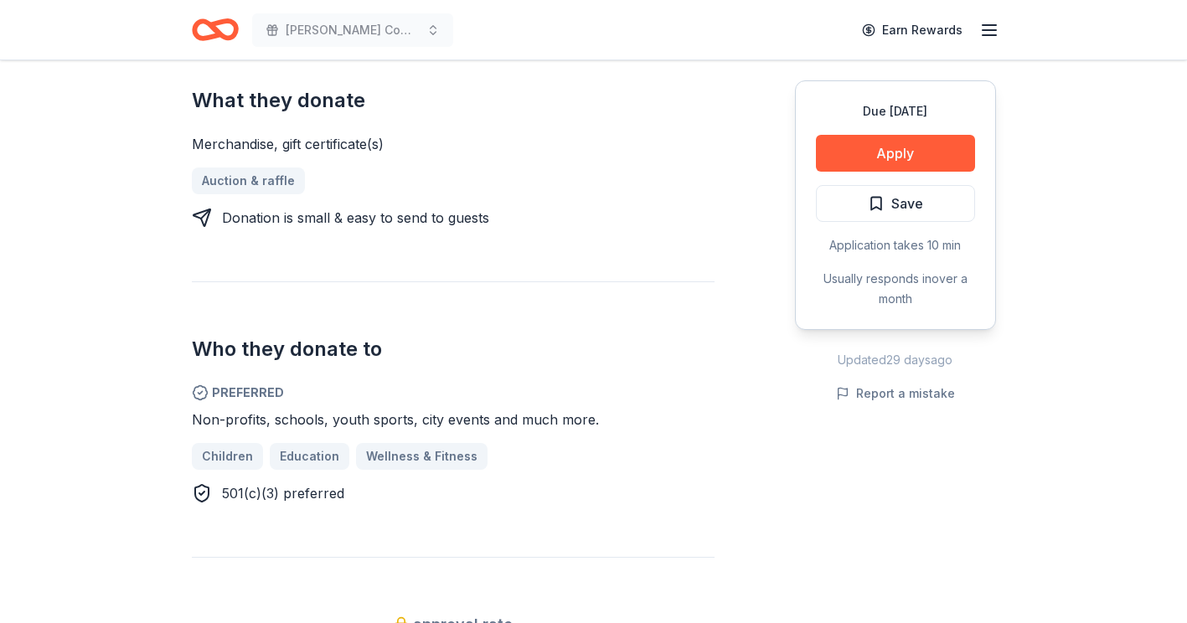
scroll to position [725, 0]
click at [911, 147] on button "Apply" at bounding box center [895, 153] width 159 height 37
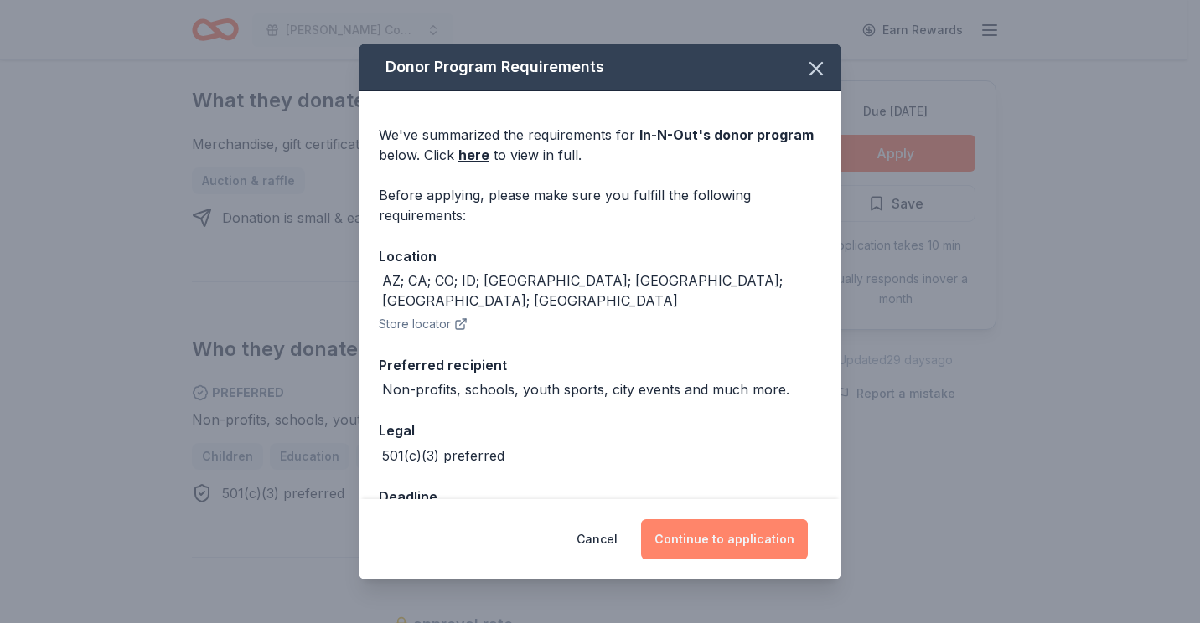
click at [754, 531] on button "Continue to application" at bounding box center [724, 539] width 167 height 40
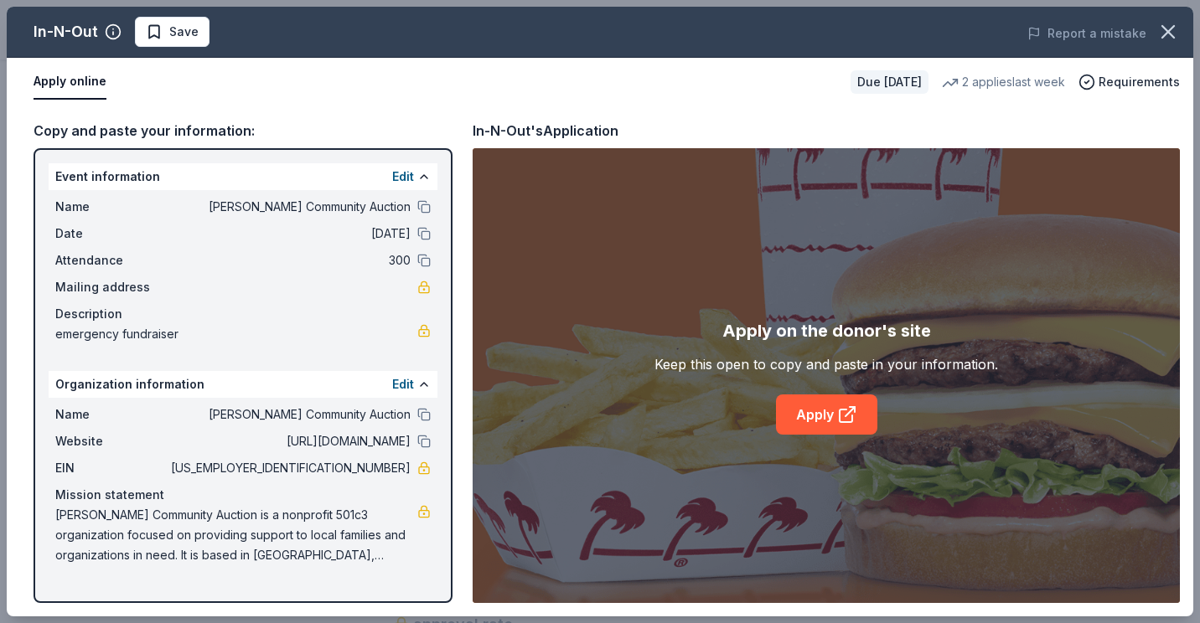
click at [1045, 498] on div "Apply on the donor's site Keep this open to copy and paste in your information.…" at bounding box center [826, 375] width 707 height 455
click at [833, 418] on link "Apply" at bounding box center [826, 415] width 101 height 40
drag, startPoint x: 412, startPoint y: 468, endPoint x: 350, endPoint y: 468, distance: 62.0
click at [350, 468] on div "EIN 82-0425302" at bounding box center [242, 468] width 375 height 20
click at [1175, 34] on icon "button" at bounding box center [1167, 31] width 23 height 23
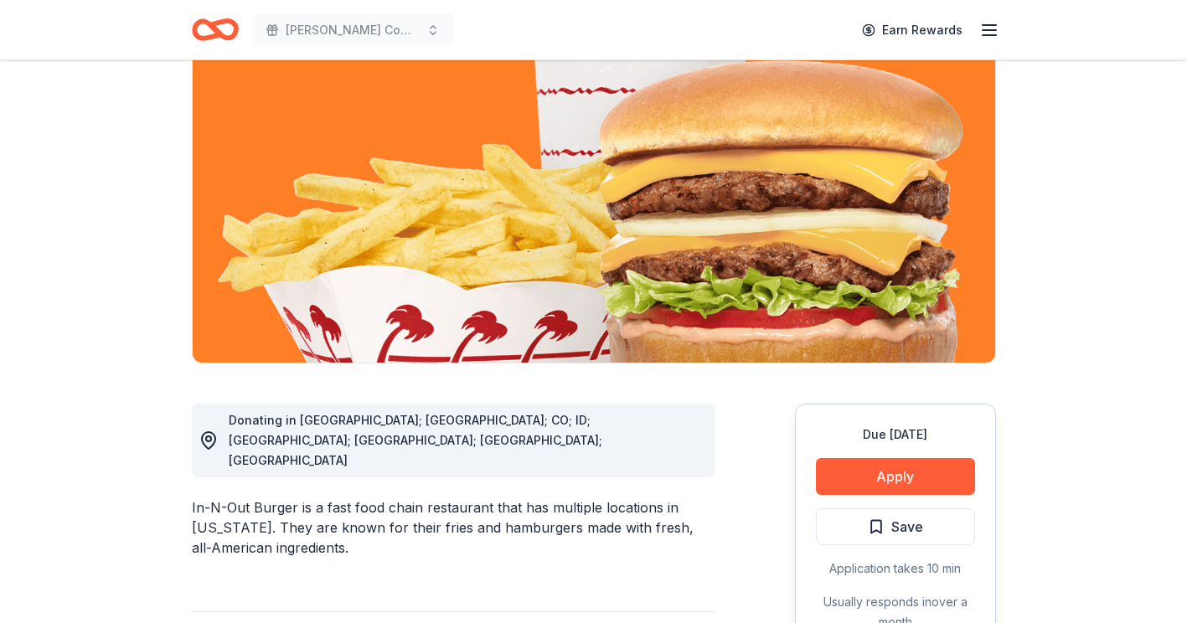
scroll to position [0, 0]
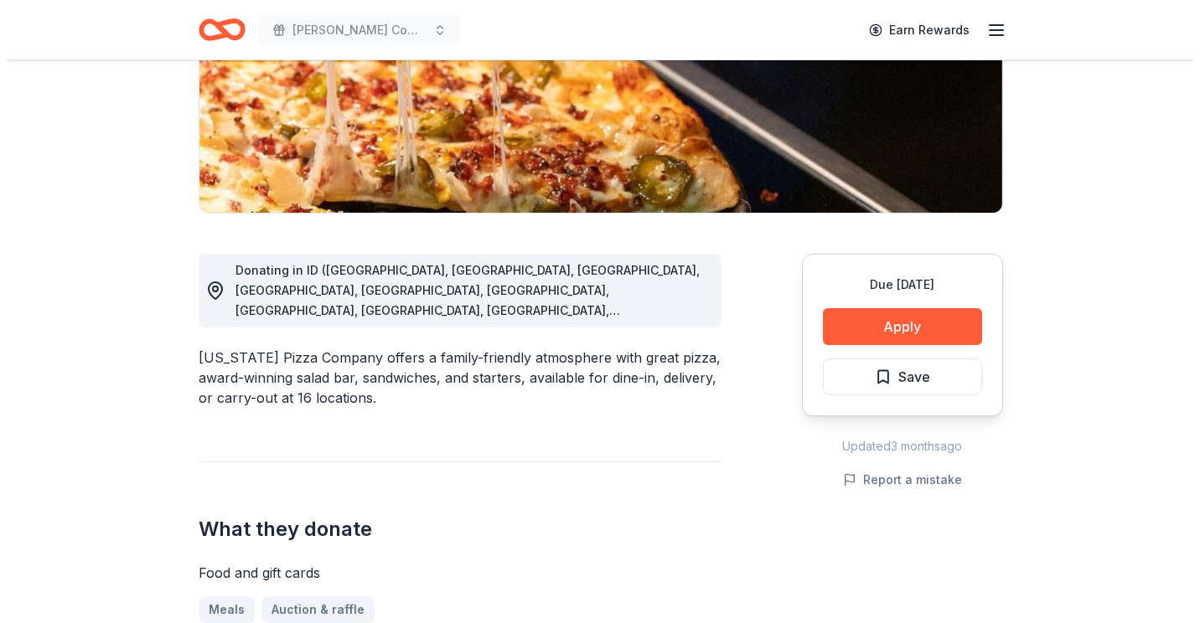
scroll to position [297, 0]
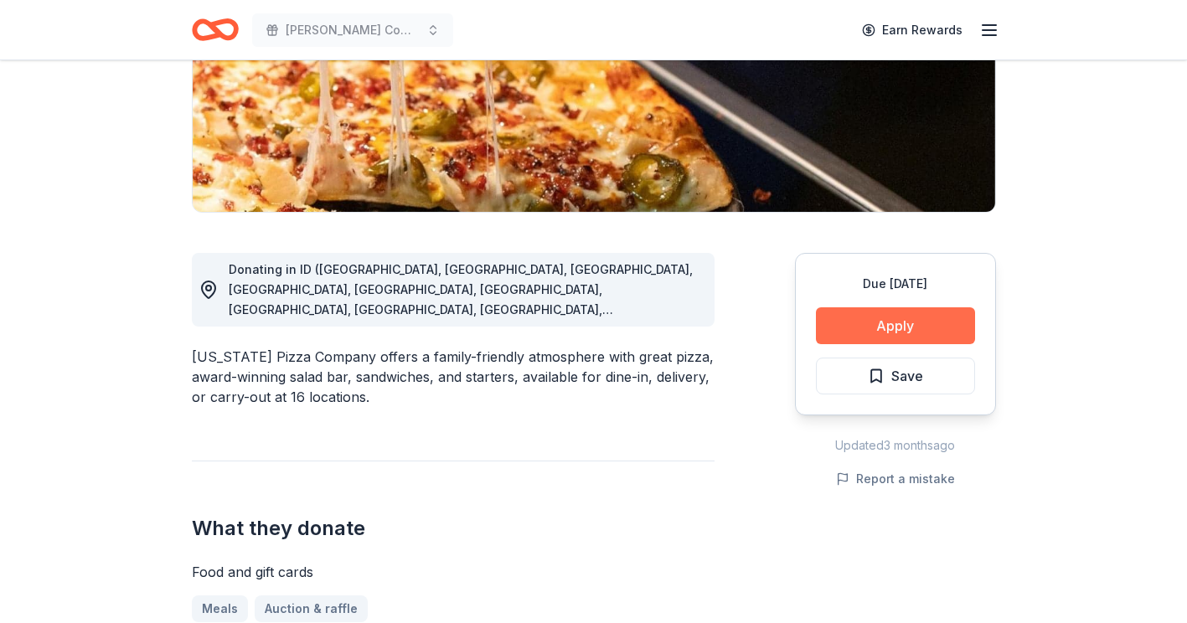
click at [907, 324] on button "Apply" at bounding box center [895, 326] width 159 height 37
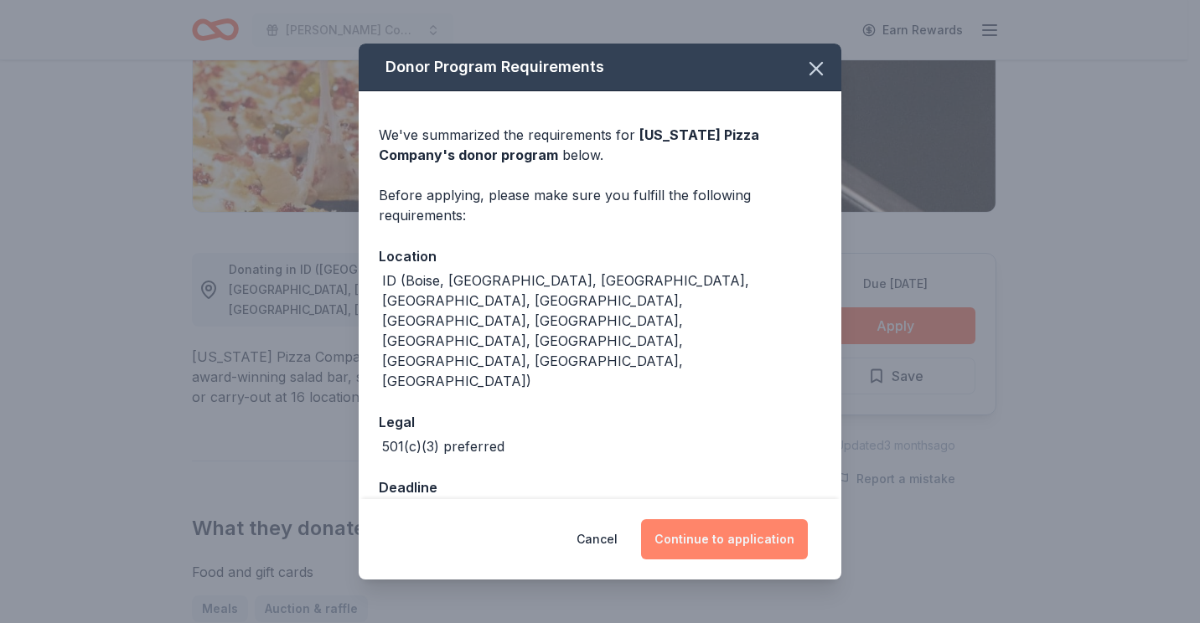
click at [742, 519] on button "Continue to application" at bounding box center [724, 539] width 167 height 40
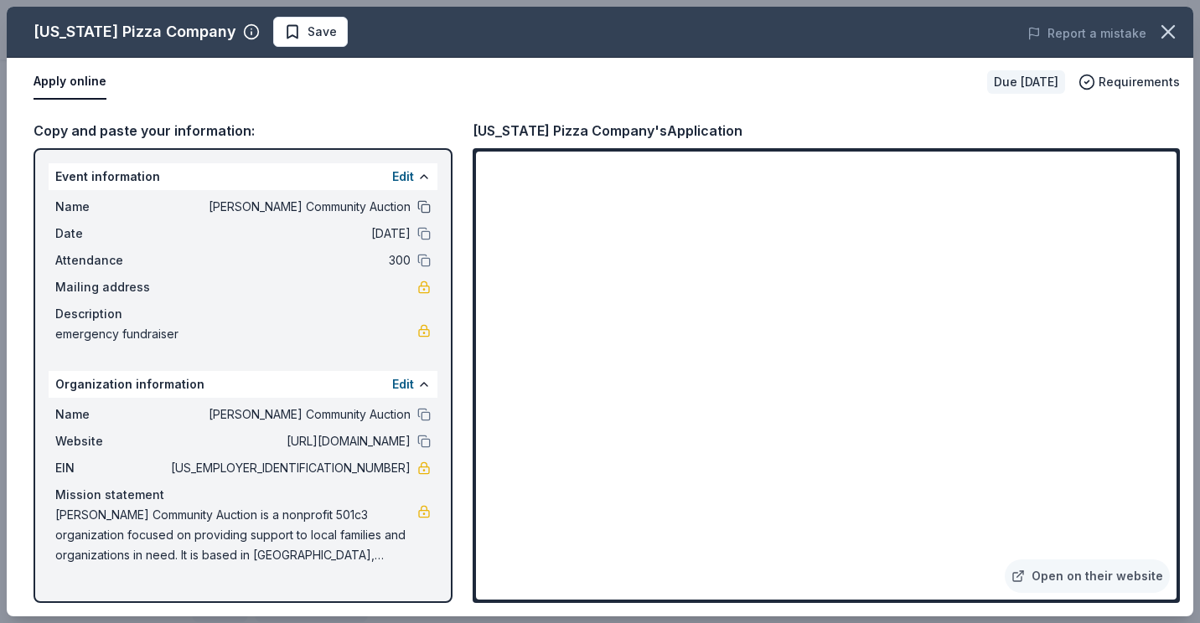
click at [420, 209] on button at bounding box center [423, 206] width 13 height 13
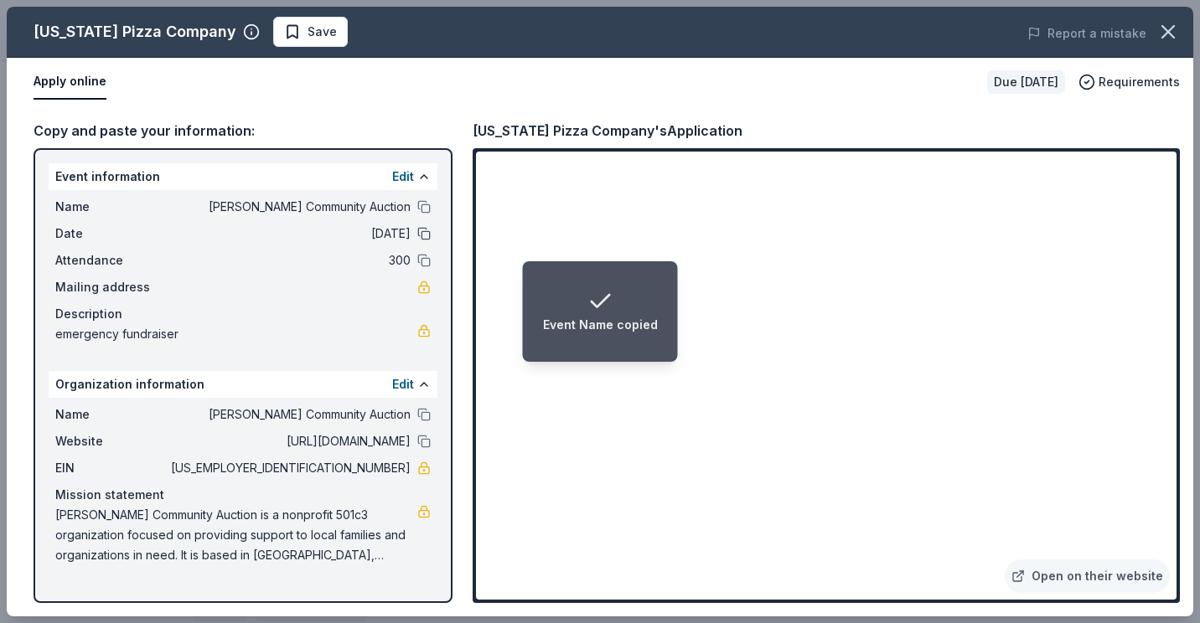
click at [420, 235] on button at bounding box center [423, 233] width 13 height 13
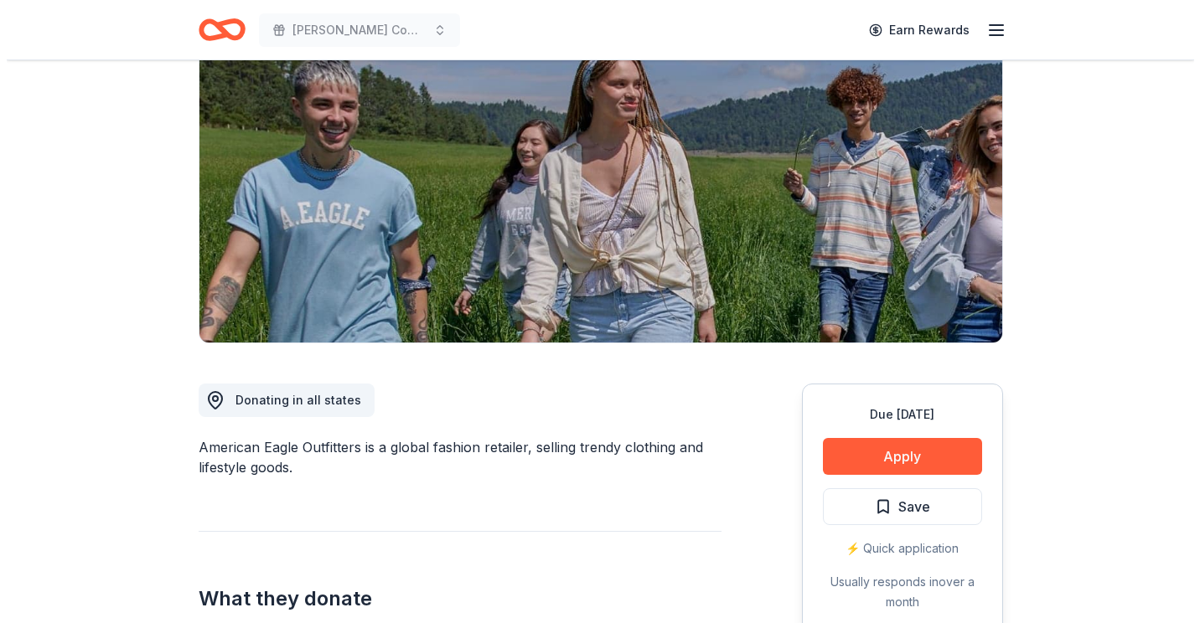
scroll to position [158, 0]
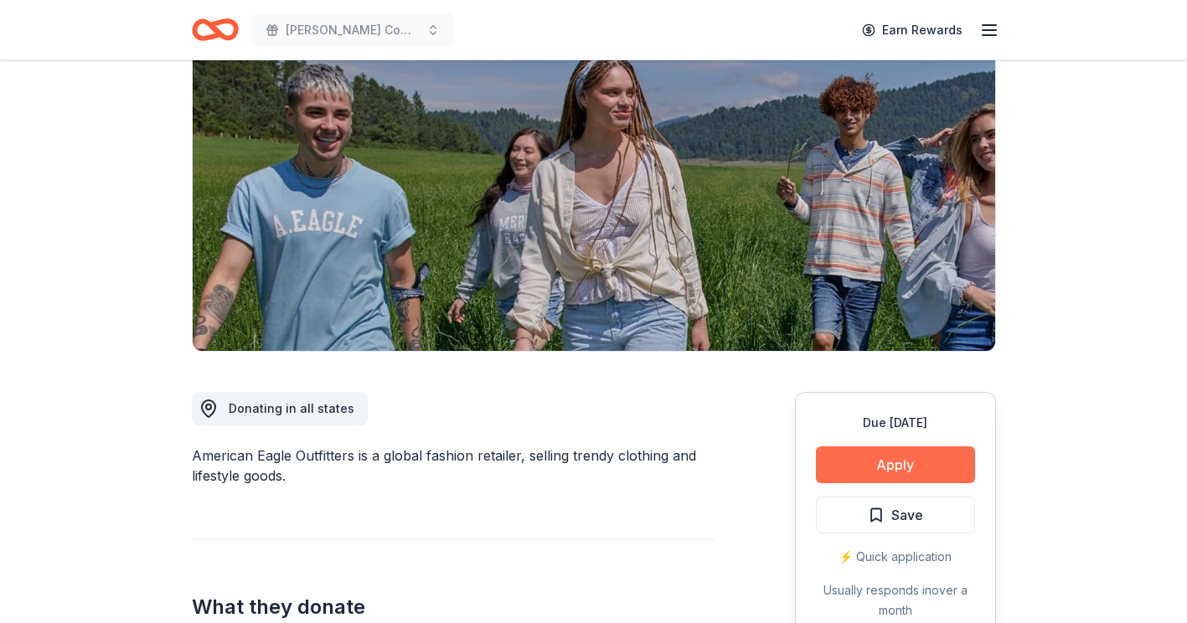
click at [921, 463] on button "Apply" at bounding box center [895, 465] width 159 height 37
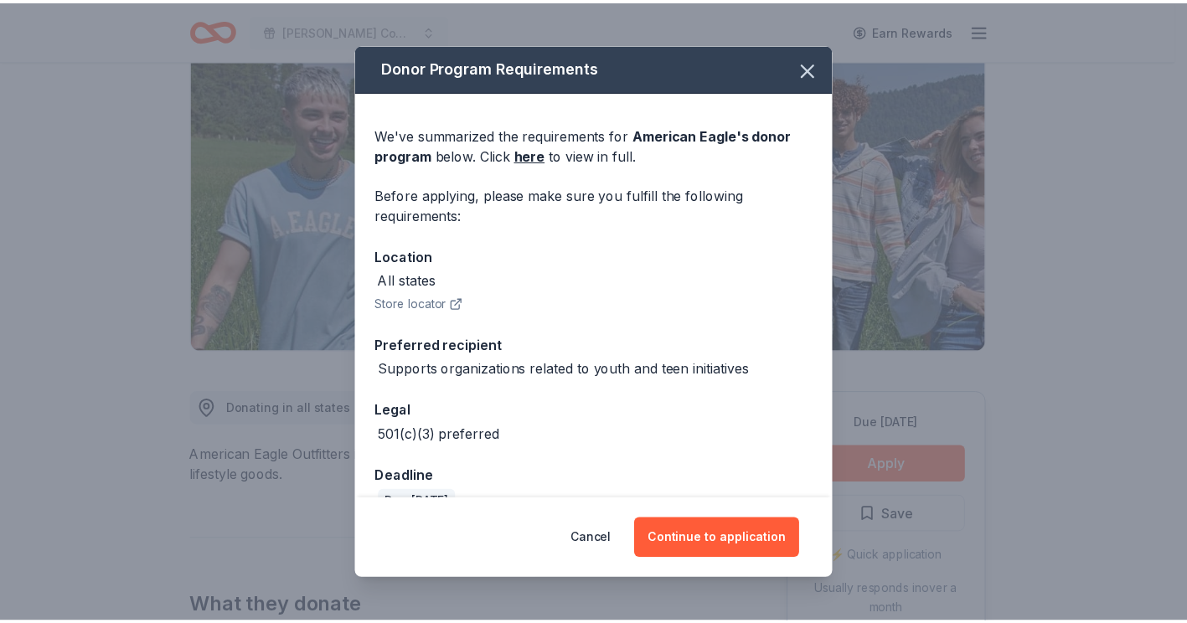
scroll to position [34, 0]
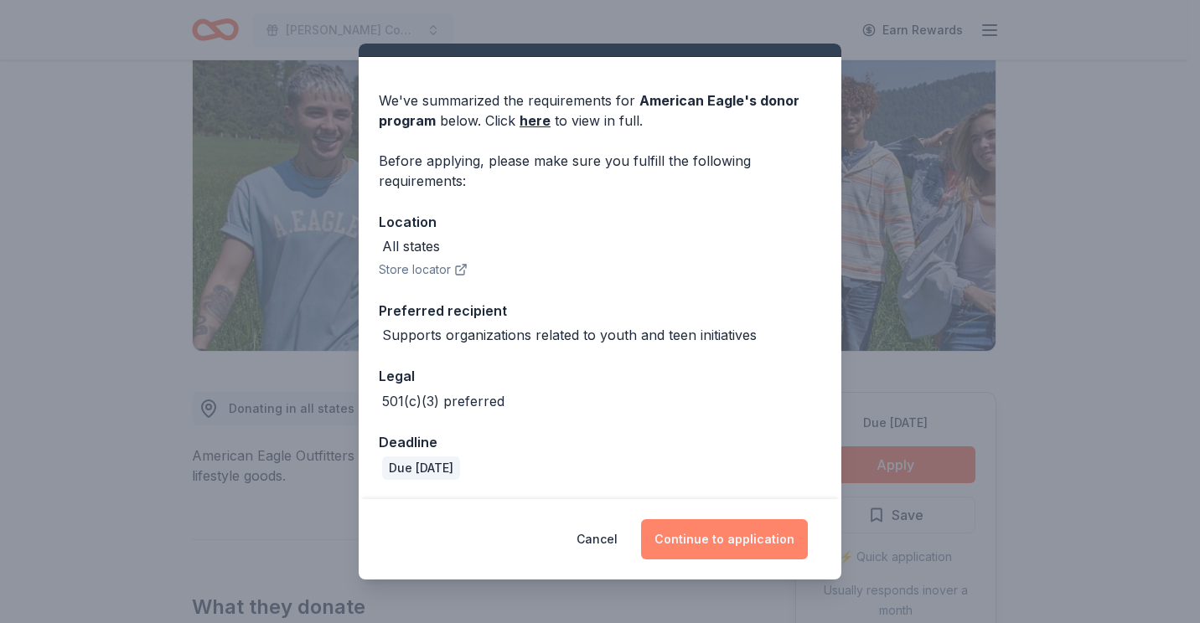
click at [757, 539] on button "Continue to application" at bounding box center [724, 539] width 167 height 40
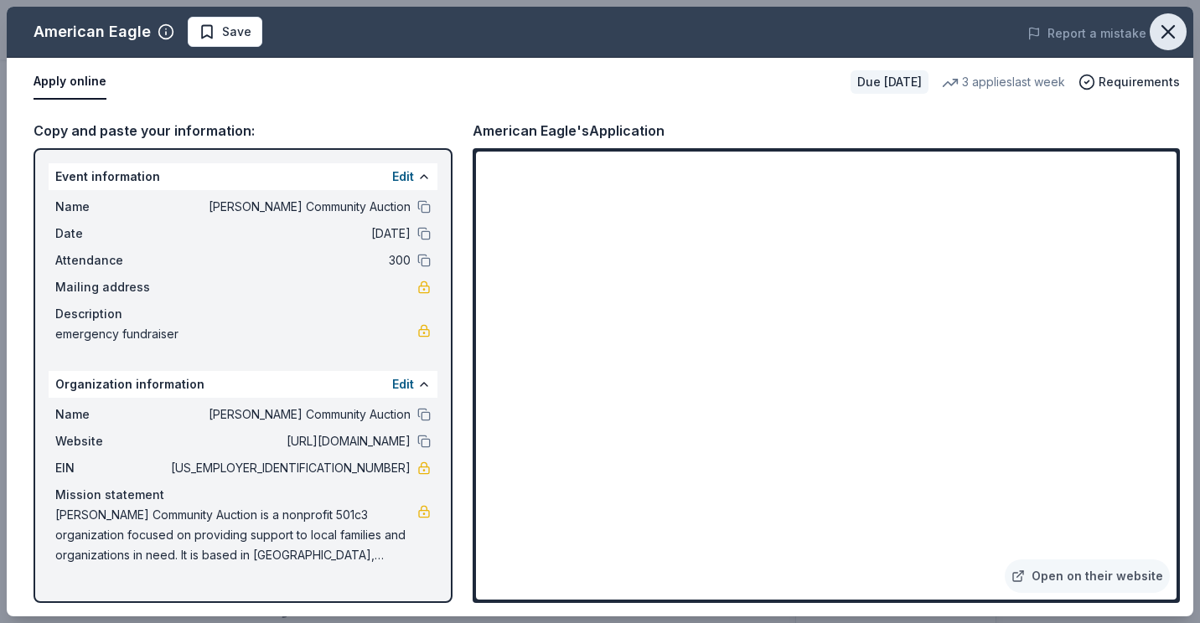
click at [1165, 34] on icon "button" at bounding box center [1168, 32] width 12 height 12
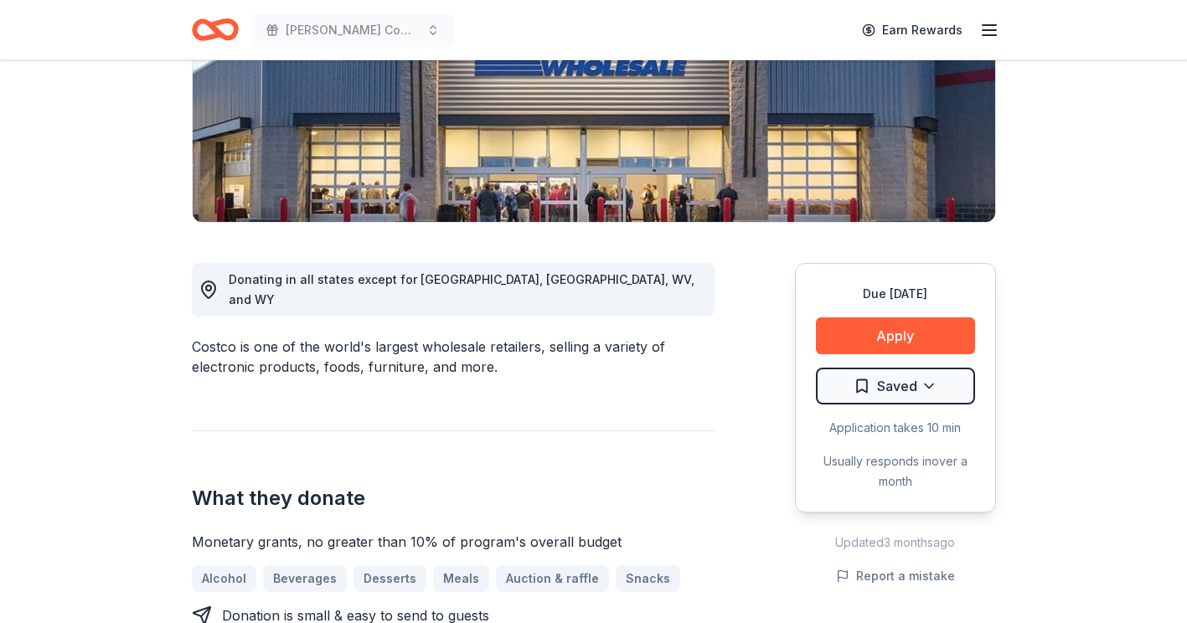
scroll to position [308, 0]
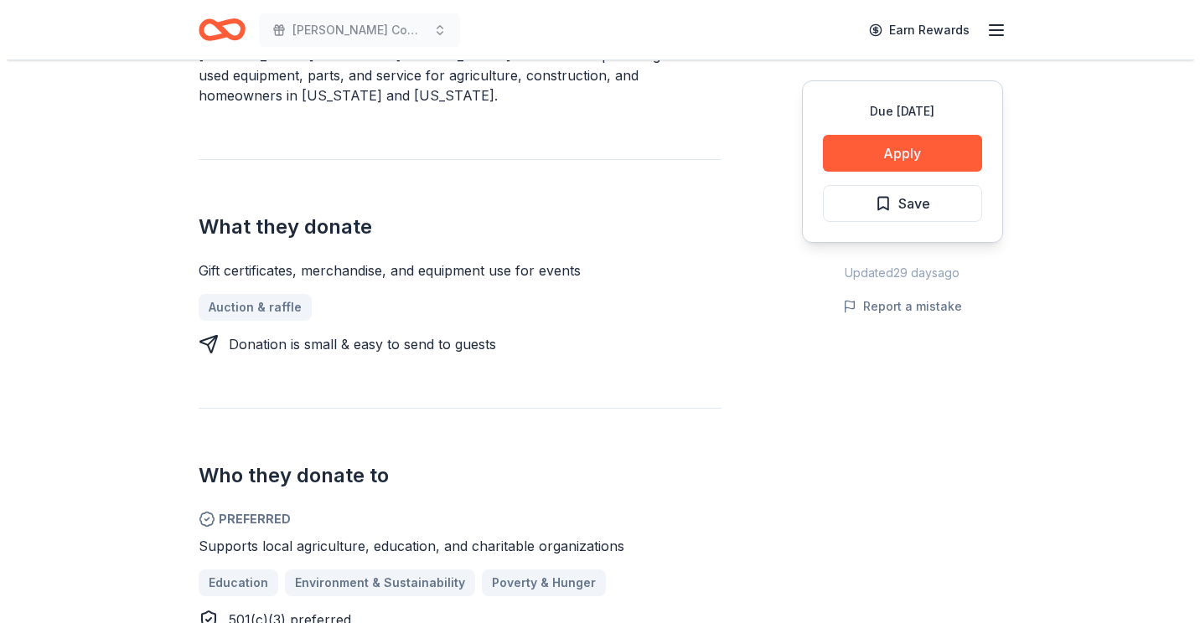
scroll to position [552, 0]
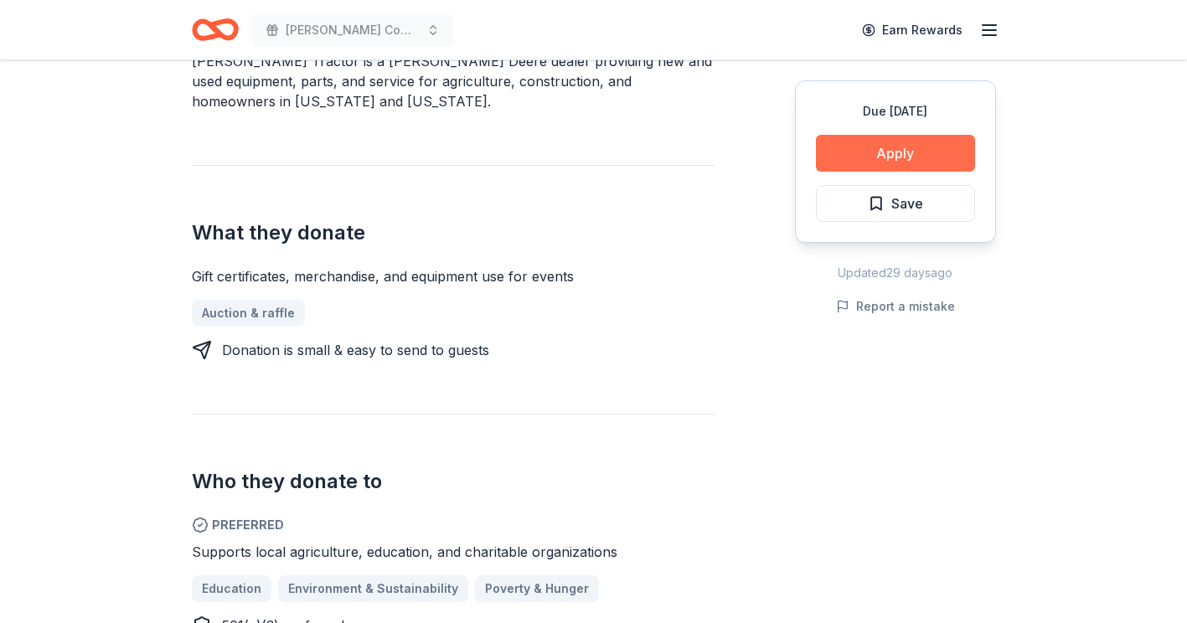
click at [926, 163] on button "Apply" at bounding box center [895, 153] width 159 height 37
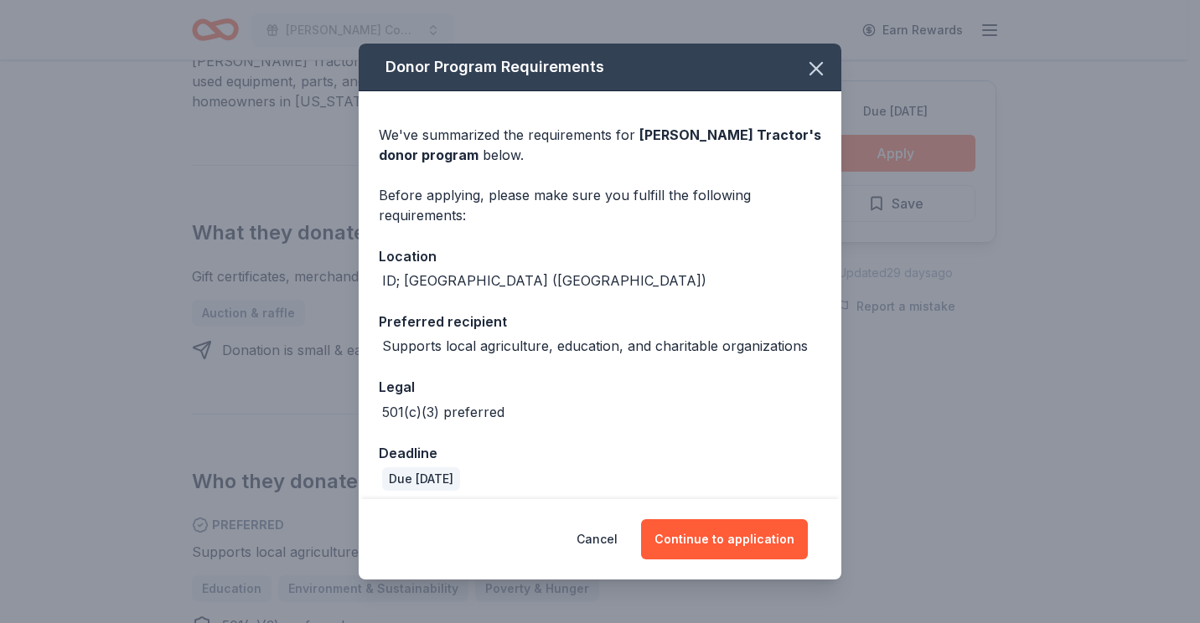
scroll to position [11, 0]
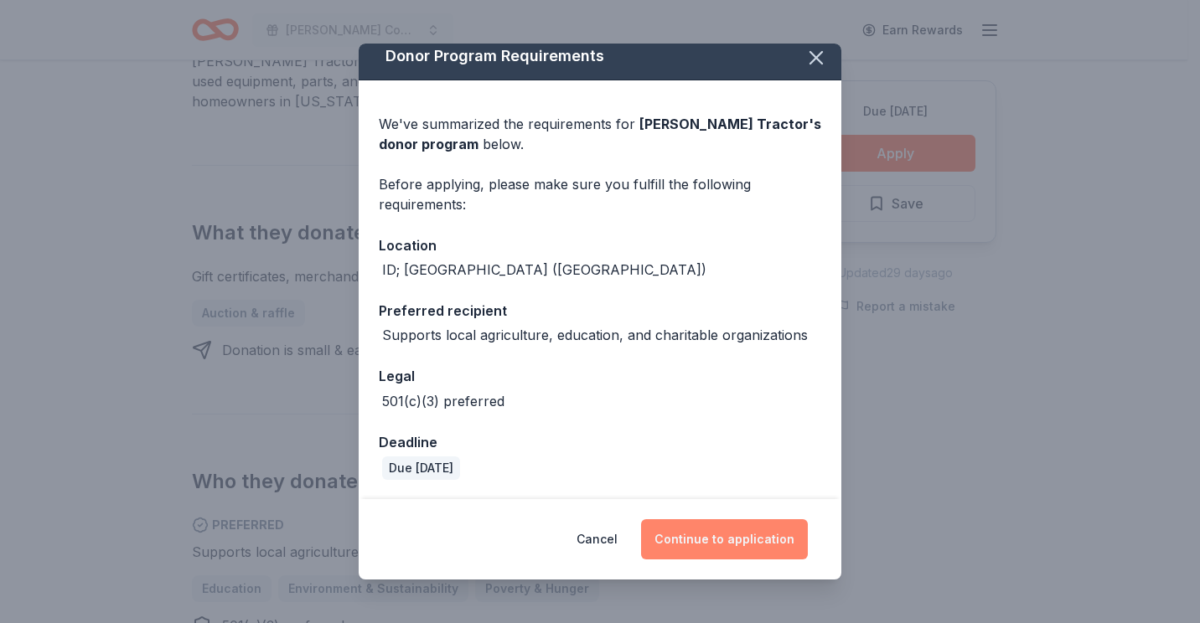
click at [746, 522] on button "Continue to application" at bounding box center [724, 539] width 167 height 40
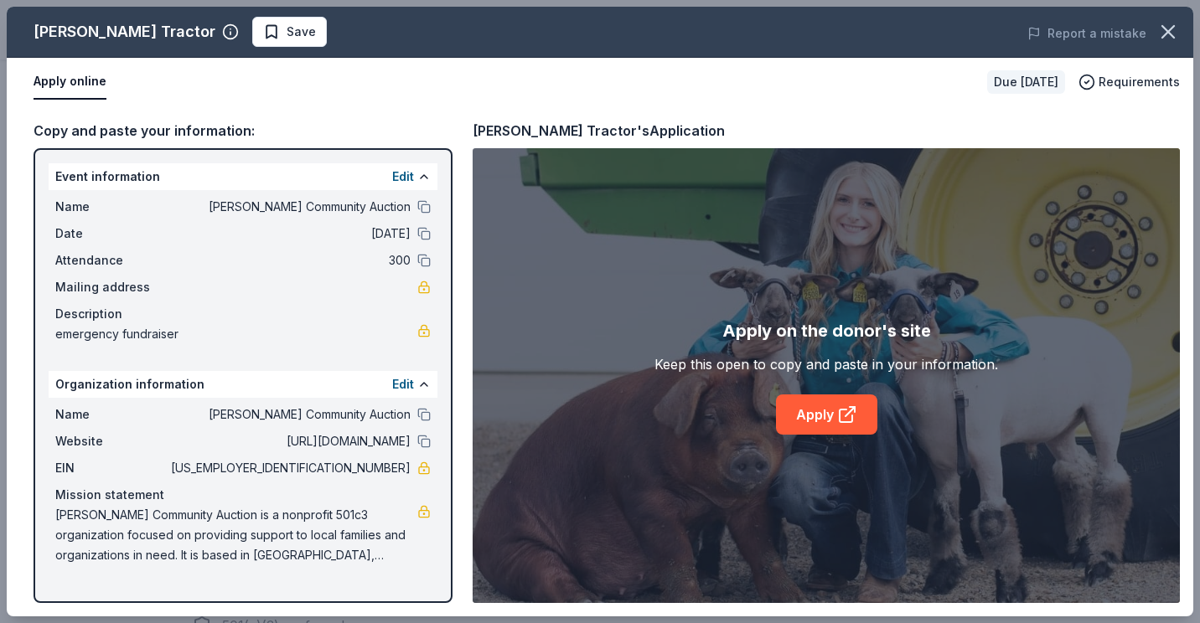
click at [1004, 542] on div "Apply on the donor's site Keep this open to copy and paste in your information.…" at bounding box center [826, 375] width 707 height 455
click at [840, 414] on icon at bounding box center [846, 416] width 13 height 13
click at [822, 412] on link "Apply" at bounding box center [826, 415] width 101 height 40
